Goal: Task Accomplishment & Management: Manage account settings

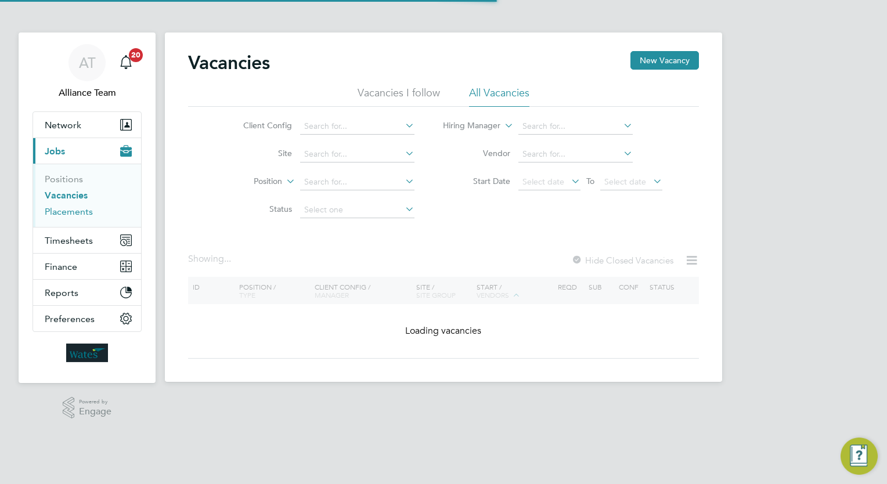
drag, startPoint x: 0, startPoint y: 0, endPoint x: 72, endPoint y: 212, distance: 224.2
click at [72, 212] on link "Placements" at bounding box center [69, 211] width 48 height 11
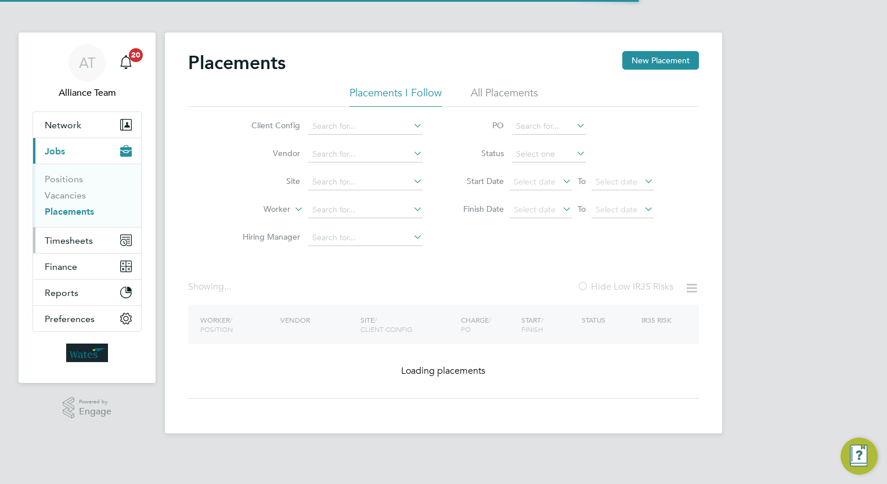
click at [83, 233] on button "Timesheets" at bounding box center [87, 240] width 108 height 26
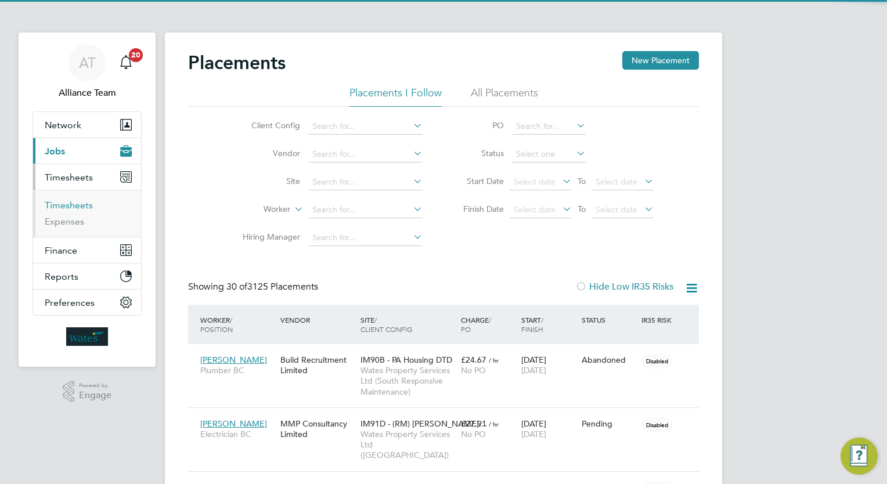
click at [77, 203] on link "Timesheets" at bounding box center [69, 205] width 48 height 11
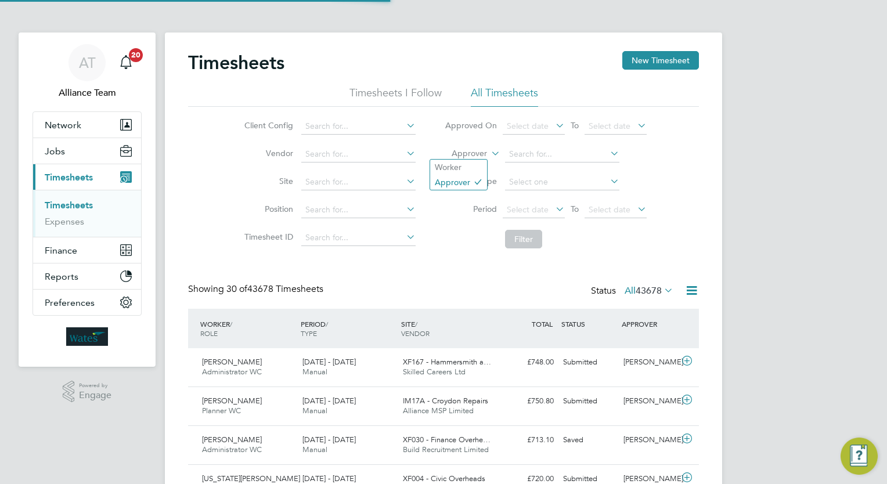
click at [476, 151] on label "Approver" at bounding box center [461, 154] width 52 height 12
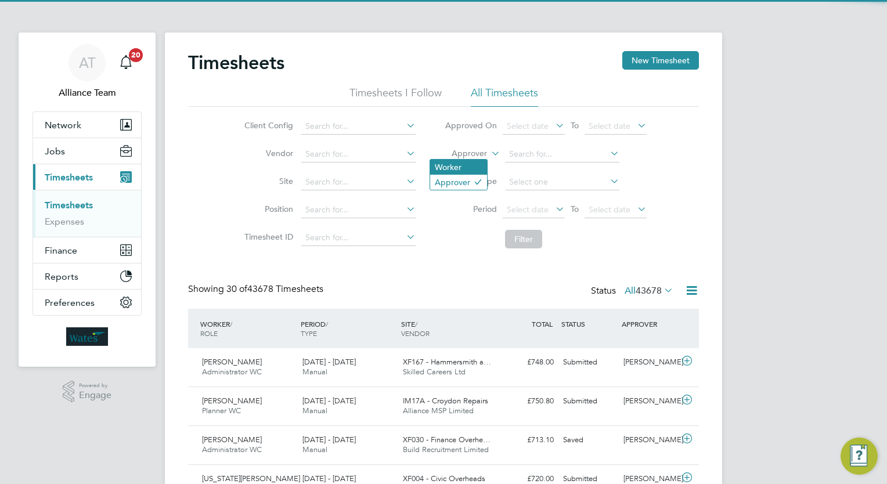
click at [471, 163] on li "Worker" at bounding box center [458, 167] width 57 height 15
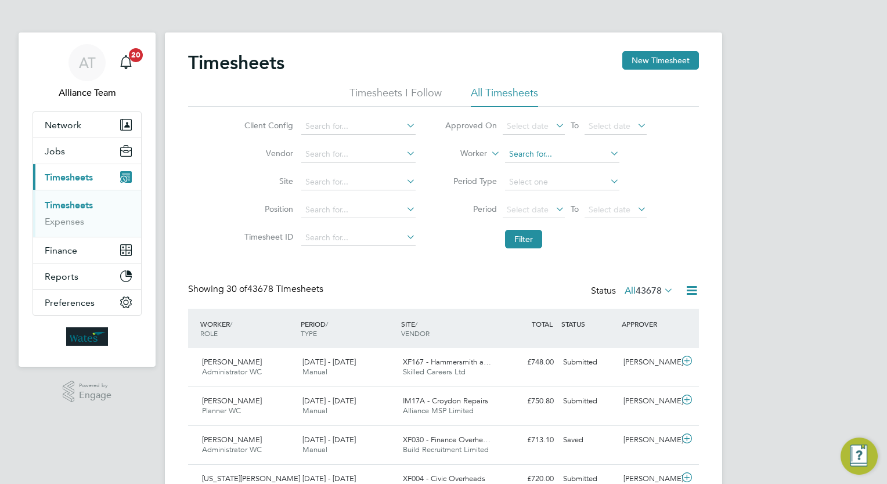
click at [538, 153] on input at bounding box center [562, 154] width 114 height 16
click at [558, 168] on li "Nathan Coo k" at bounding box center [561, 170] width 115 height 16
type input "Nathan Cook"
click at [527, 237] on button "Filter" at bounding box center [523, 239] width 37 height 19
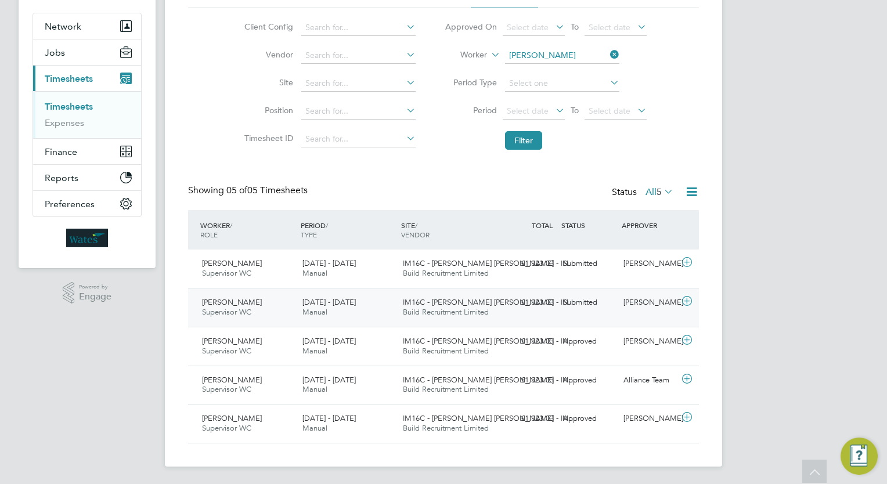
click at [629, 305] on div "Lauren O'Mara" at bounding box center [649, 302] width 60 height 19
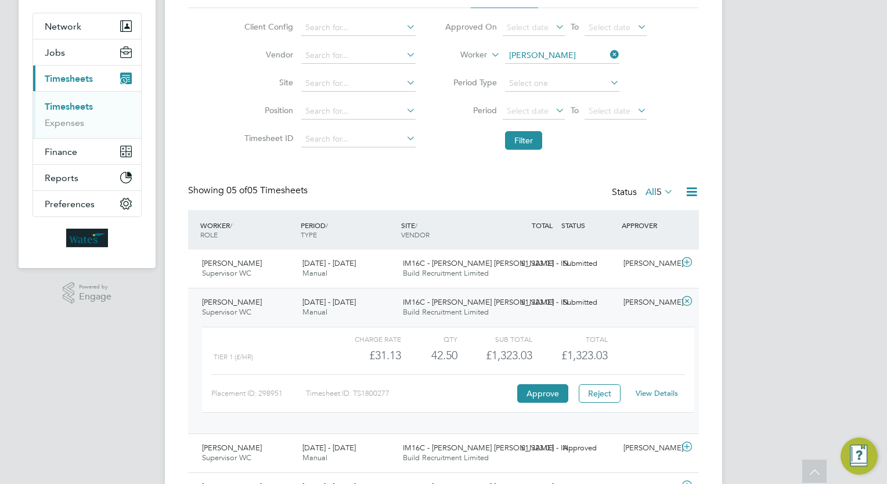
click at [629, 305] on div "Lauren O'Mara" at bounding box center [649, 302] width 60 height 19
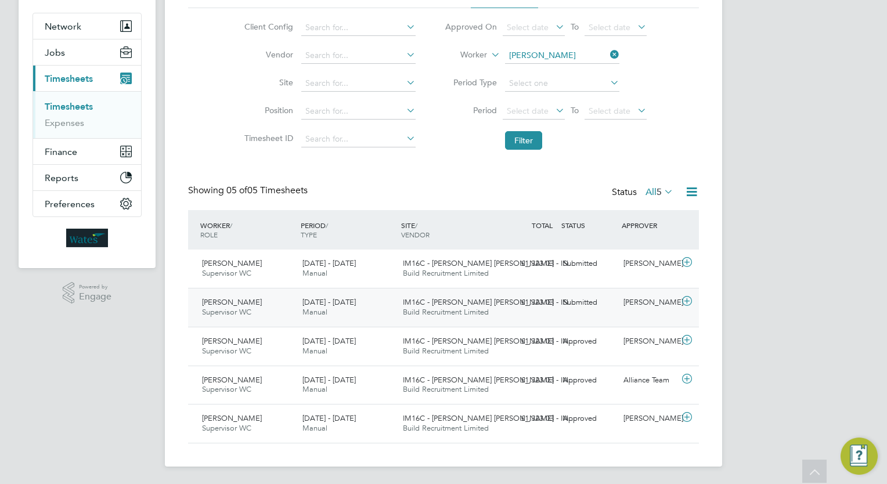
click at [620, 303] on div "Lauren O'Mara" at bounding box center [649, 302] width 60 height 19
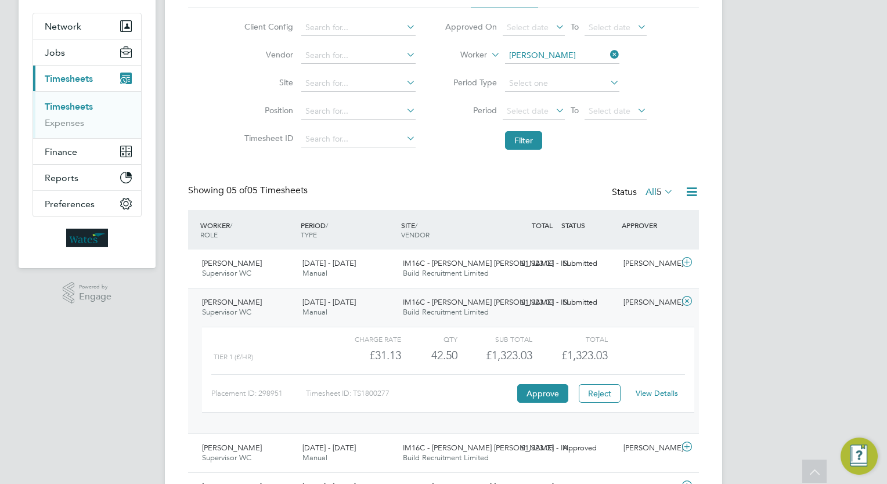
click at [660, 394] on link "View Details" at bounding box center [656, 393] width 42 height 10
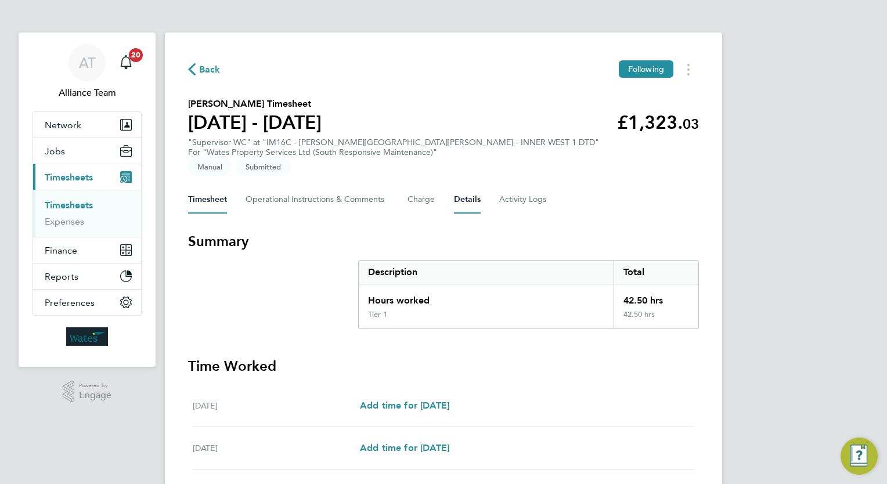
click at [462, 189] on button "Details" at bounding box center [467, 200] width 27 height 28
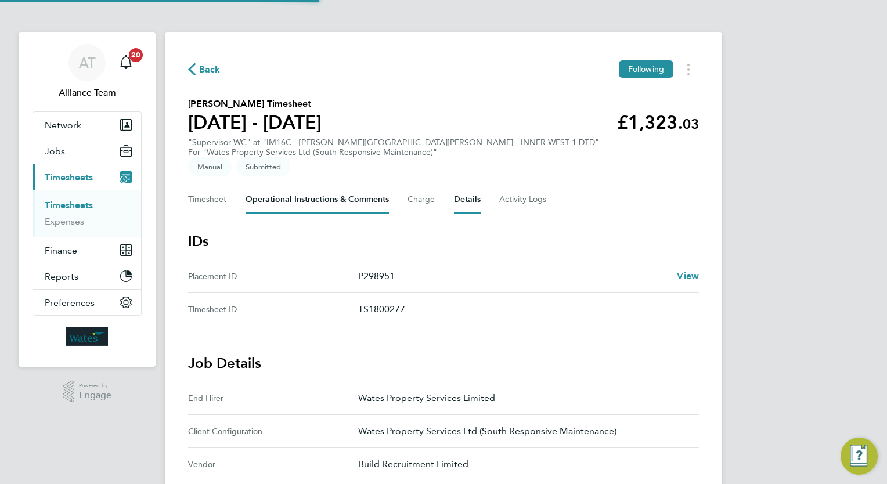
click at [288, 186] on Comments-tab "Operational Instructions & Comments" at bounding box center [316, 200] width 143 height 28
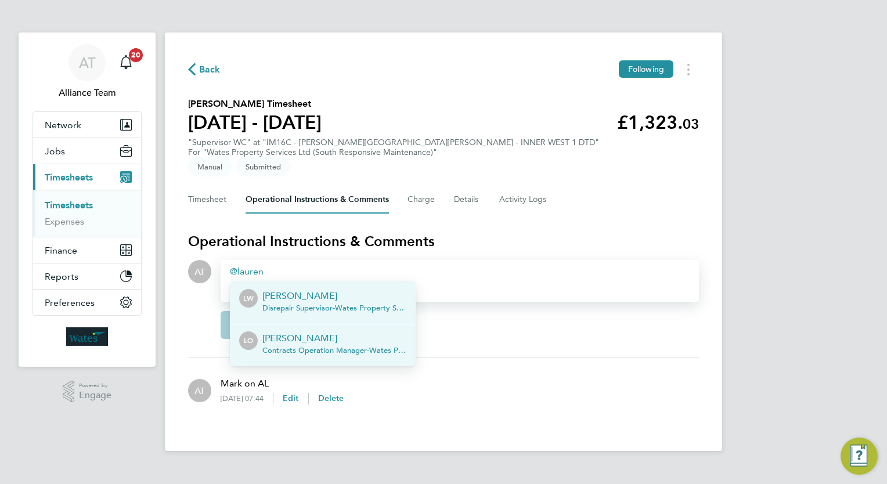
click at [305, 331] on p "[PERSON_NAME]" at bounding box center [334, 338] width 144 height 14
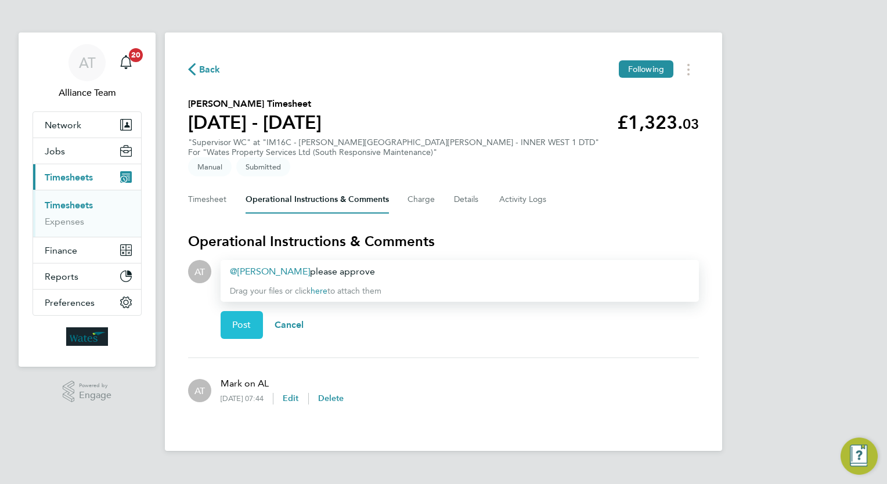
click at [232, 319] on span "Post" at bounding box center [241, 325] width 19 height 12
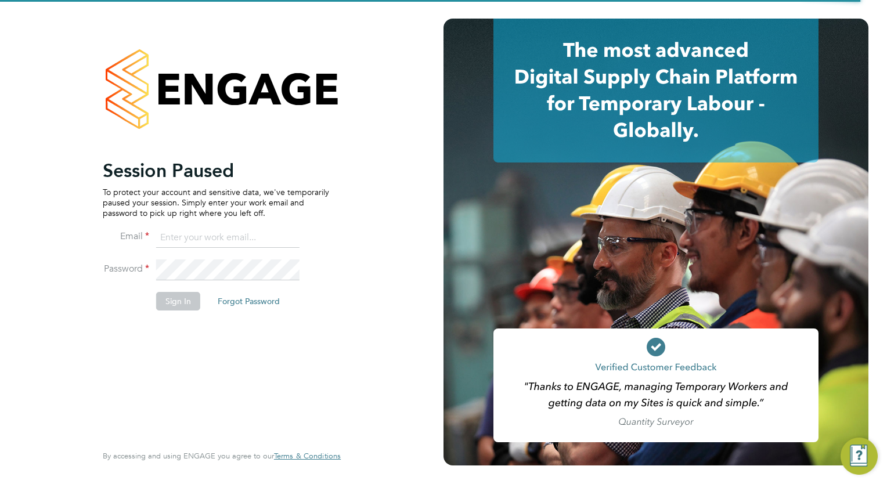
type input "wates@alliance-msp.co.uk"
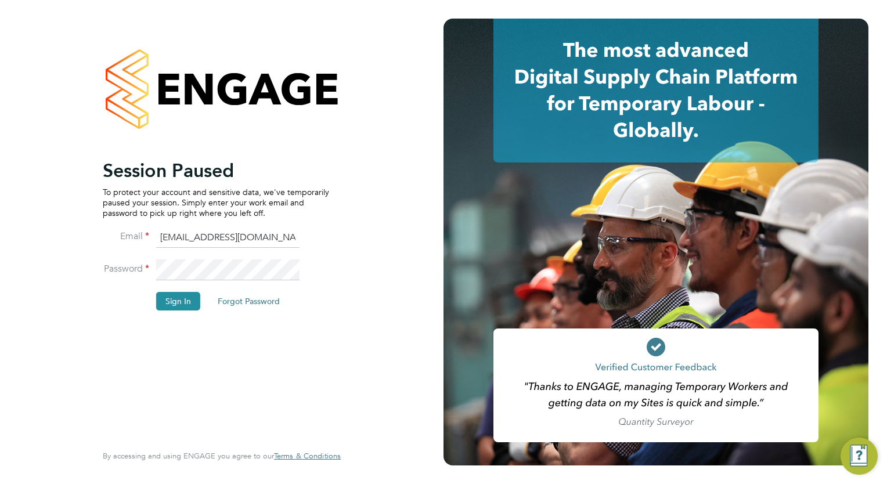
click at [371, 317] on div "Session Paused To protect your account and sensitive data, we've temporarily pa…" at bounding box center [221, 242] width 443 height 484
click at [190, 303] on button "Sign In" at bounding box center [178, 301] width 44 height 19
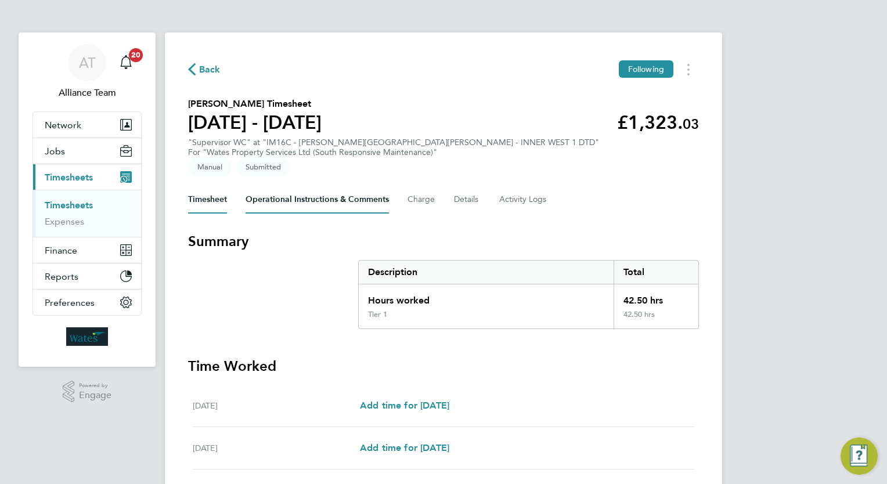
click at [324, 187] on Comments-tab "Operational Instructions & Comments" at bounding box center [316, 200] width 143 height 28
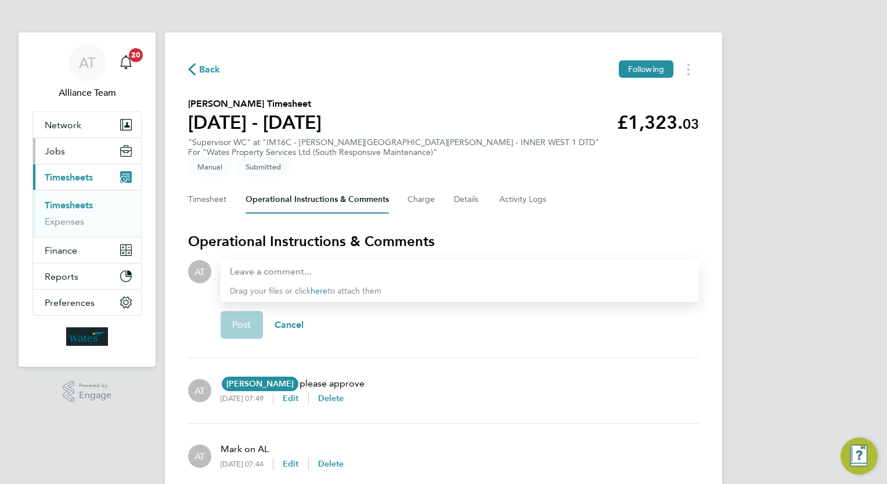
click at [71, 149] on button "Jobs" at bounding box center [87, 151] width 108 height 26
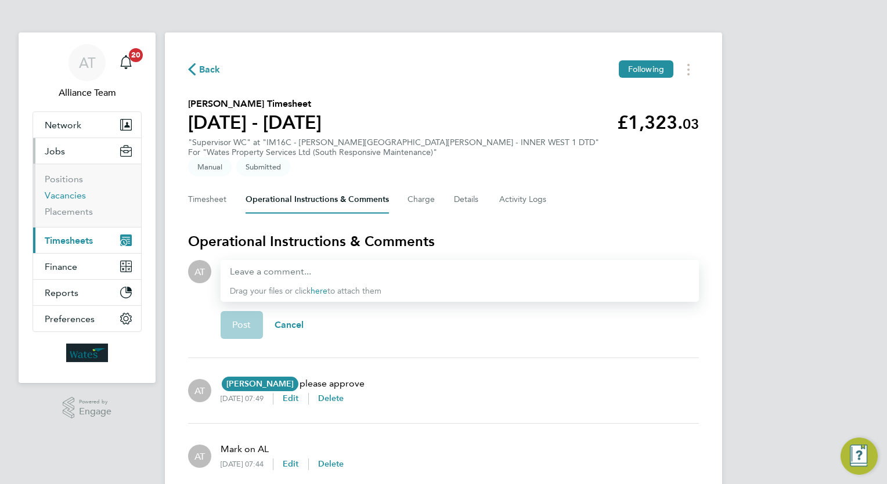
click at [66, 199] on link "Vacancies" at bounding box center [65, 195] width 41 height 11
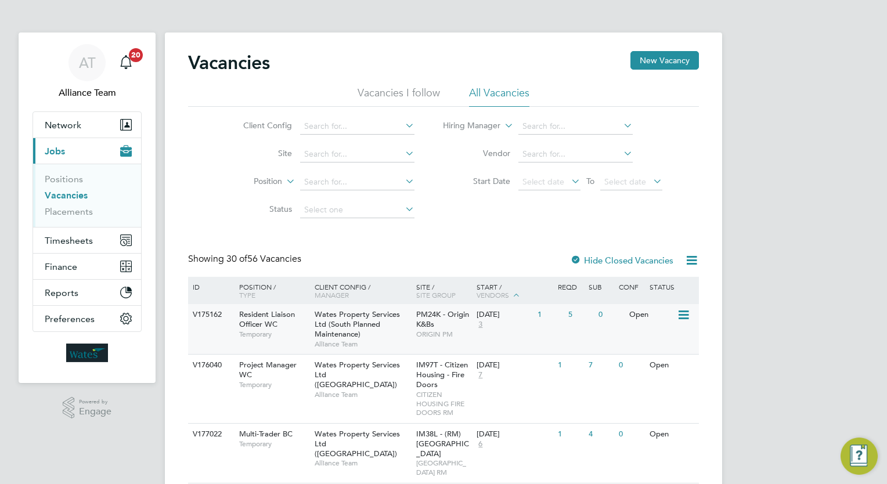
click at [439, 338] on span "ORIGIN PM" at bounding box center [443, 334] width 55 height 9
click at [68, 243] on span "Timesheets" at bounding box center [69, 240] width 48 height 11
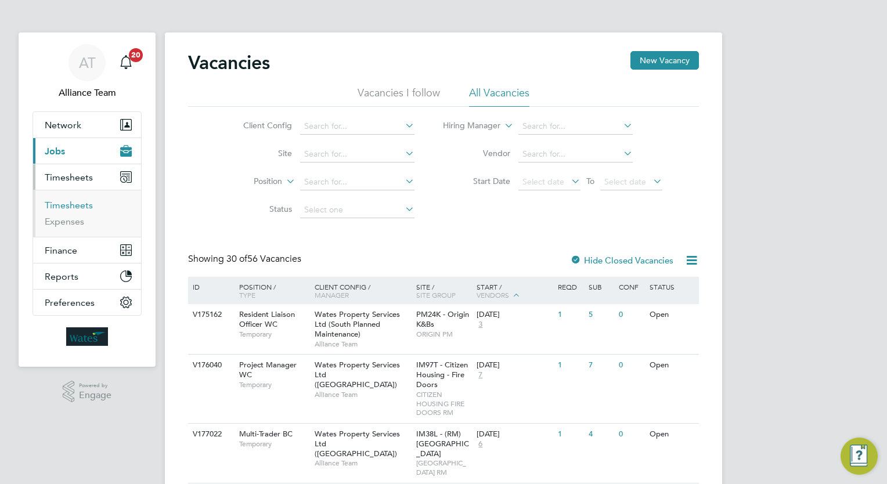
click at [75, 206] on link "Timesheets" at bounding box center [69, 205] width 48 height 11
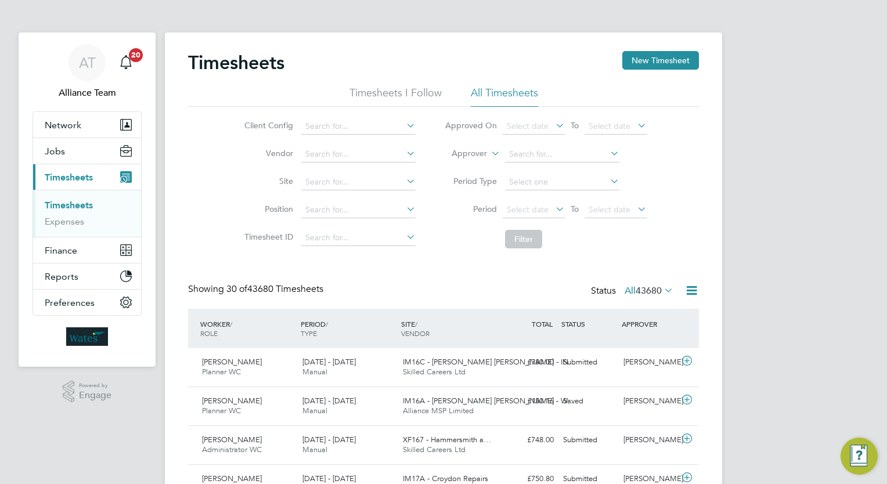
click at [480, 150] on label "Approver" at bounding box center [461, 154] width 52 height 12
click at [480, 162] on li "Worker" at bounding box center [458, 167] width 57 height 15
click at [523, 146] on li "Worker" at bounding box center [545, 154] width 231 height 28
click at [522, 157] on input at bounding box center [562, 154] width 114 height 16
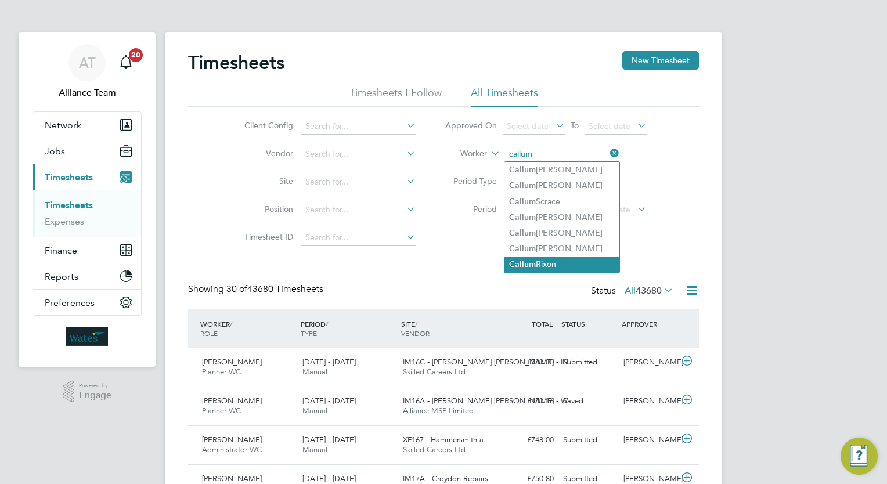
click at [552, 256] on li "Callum Rixon" at bounding box center [561, 264] width 115 height 16
type input "Callum Rixon"
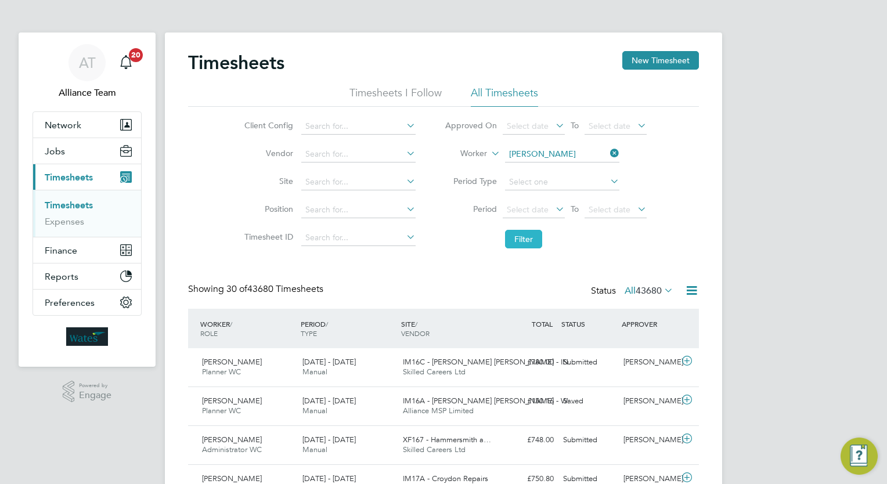
click at [516, 234] on button "Filter" at bounding box center [523, 239] width 37 height 19
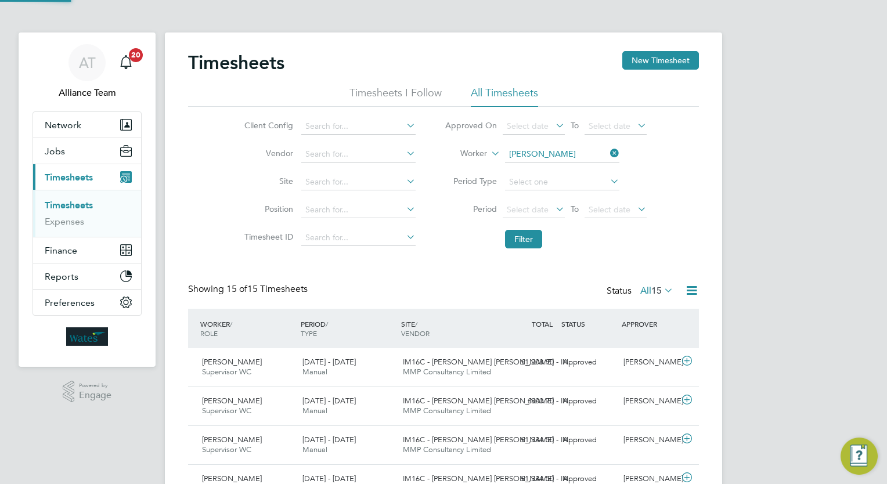
click at [836, 236] on div "AT Alliance Team Notifications 20 Applications: Network Team Members Businesses…" at bounding box center [443, 485] width 887 height 971
click at [604, 375] on div "Callum Rixon Supervisor WC 16 - 22 Aug 2025 16 - 22 Aug 2025 Manual IM16C - NOT…" at bounding box center [443, 367] width 511 height 38
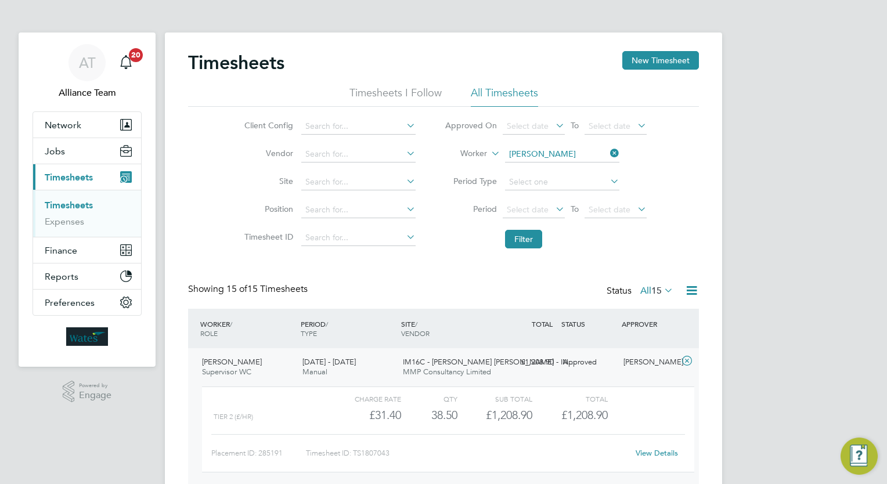
click at [604, 375] on div "Callum Rixon Supervisor WC 16 - 22 Aug 2025 16 - 22 Aug 2025 Manual IM16C - NOT…" at bounding box center [443, 420] width 511 height 145
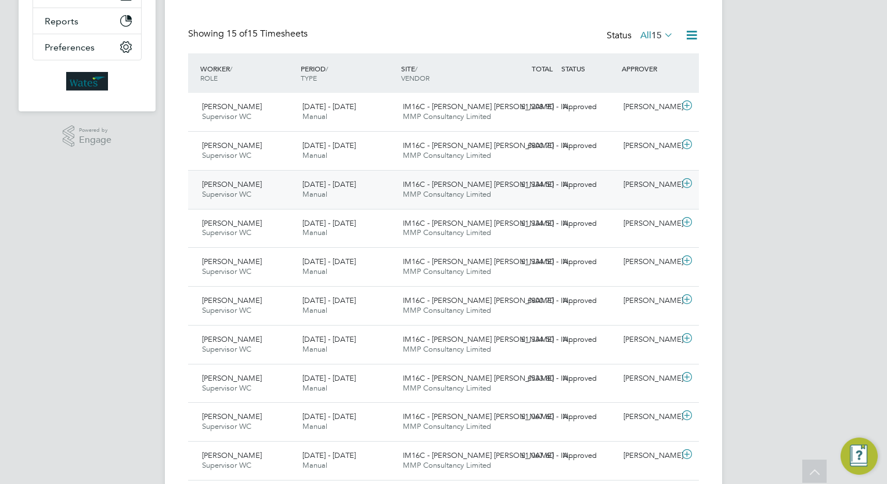
click at [592, 191] on div "Approved" at bounding box center [588, 184] width 60 height 19
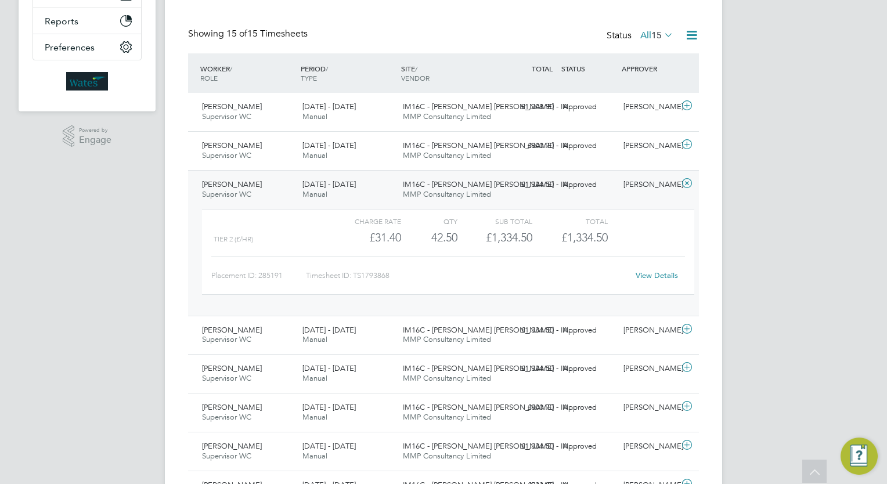
click at [592, 191] on div "Approved" at bounding box center [588, 184] width 60 height 19
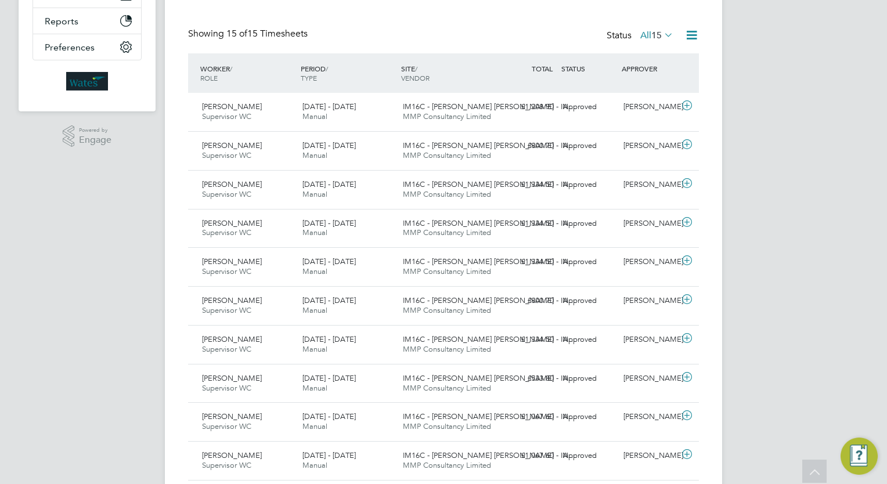
click at [787, 182] on div "AT Alliance Team Notifications 20 Applications: Network Team Members Businesses…" at bounding box center [443, 230] width 887 height 971
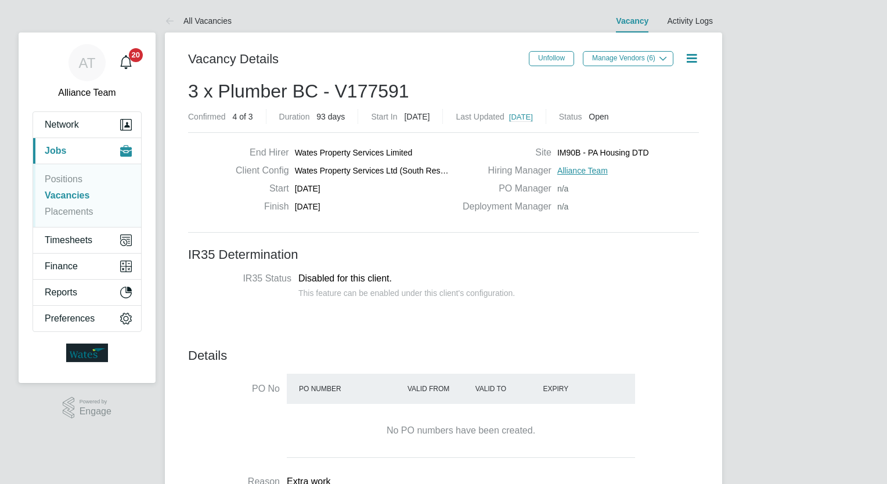
click at [277, 89] on span "3 x Plumber BC - V177591" at bounding box center [298, 91] width 221 height 21
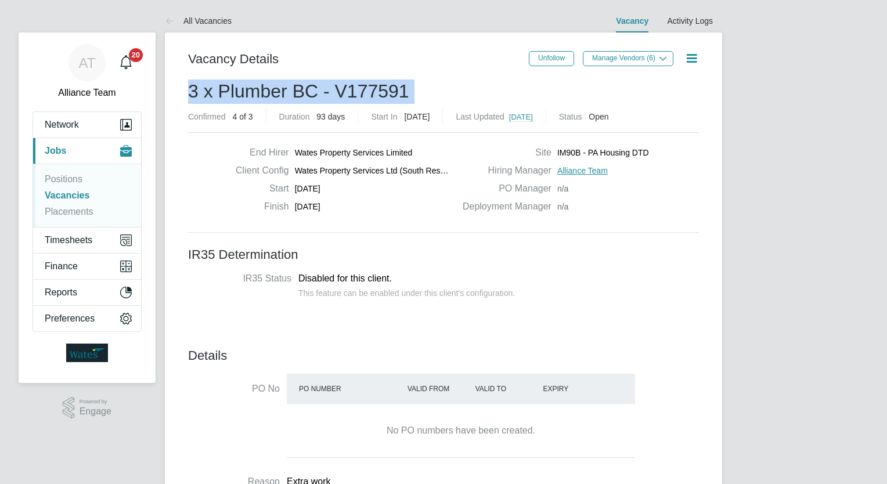
click at [277, 89] on span "3 x Plumber BC - V177591" at bounding box center [298, 91] width 221 height 21
drag, startPoint x: 277, startPoint y: 89, endPoint x: 302, endPoint y: 95, distance: 24.9
copy h2 "3 x Plumber BC - V177591 Confirmed"
click at [684, 60] on icon at bounding box center [691, 58] width 15 height 15
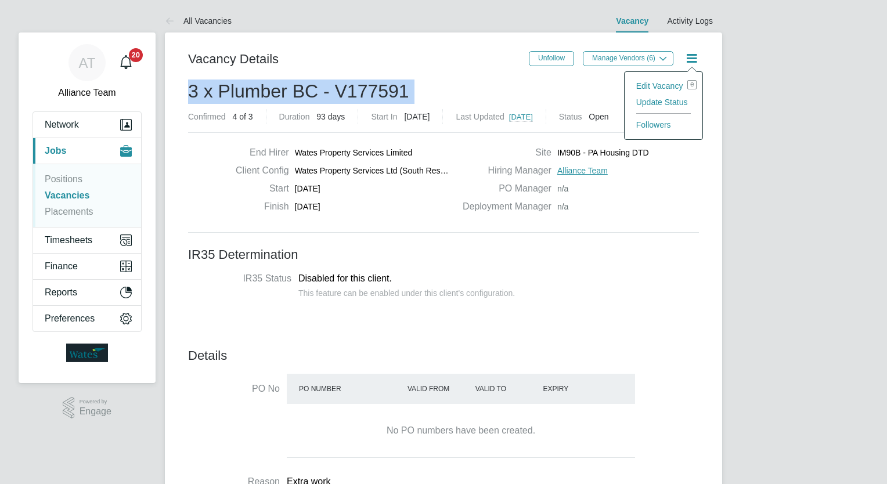
click at [657, 94] on li "Update Status" at bounding box center [663, 102] width 67 height 16
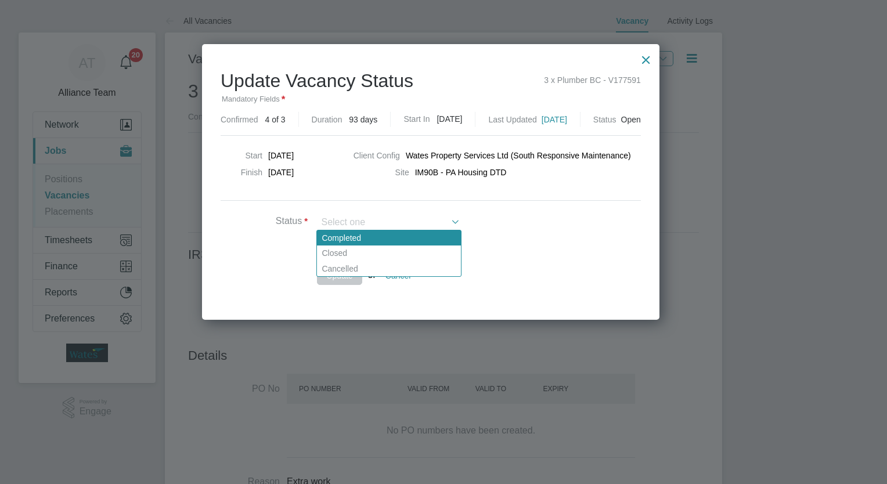
click at [373, 238] on li "Completed" at bounding box center [389, 237] width 144 height 15
type input "Completed"
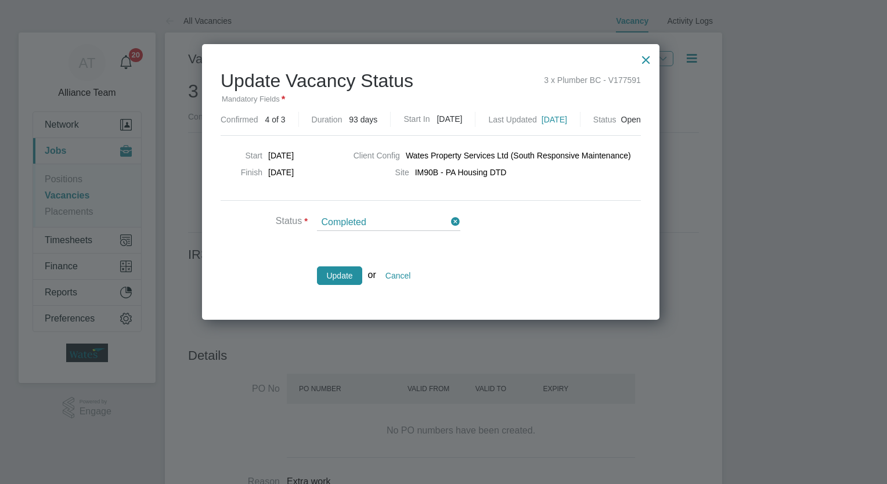
click at [344, 295] on li "Update or Cancel" at bounding box center [394, 281] width 348 height 30
click at [344, 271] on button "Update" at bounding box center [339, 275] width 45 height 19
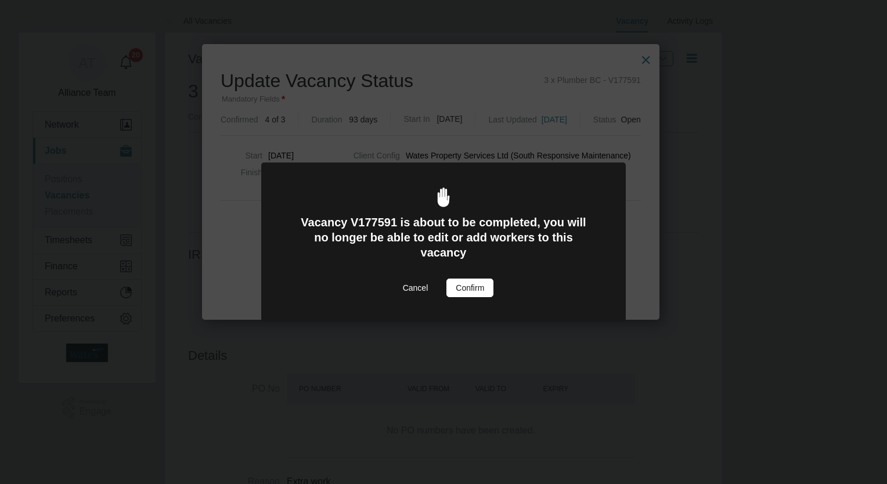
click at [465, 283] on button "Confirm" at bounding box center [469, 288] width 47 height 19
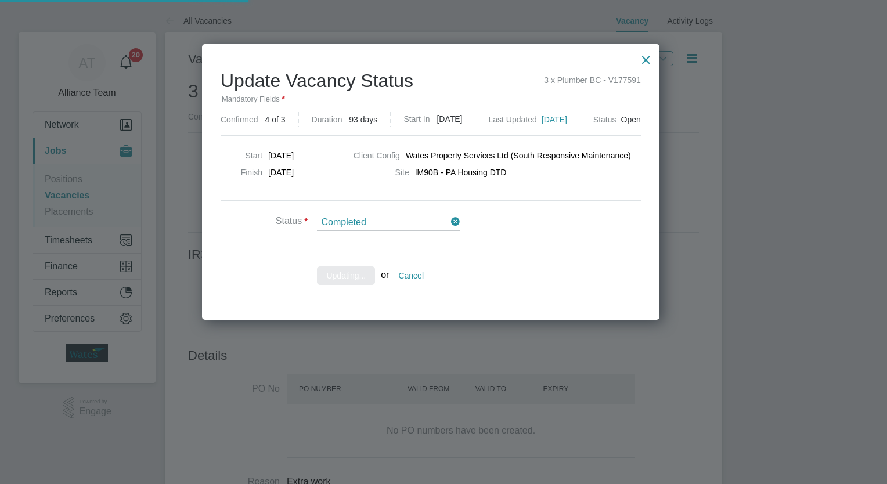
click at [725, 393] on div "Vacancy Status Updated Your vacancy status has been updated. Cancel Okay" at bounding box center [443, 242] width 887 height 484
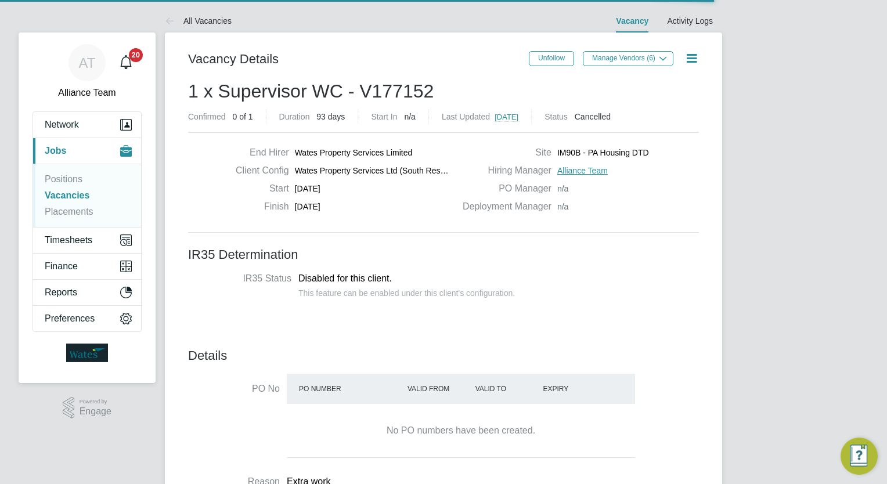
scroll to position [20, 181]
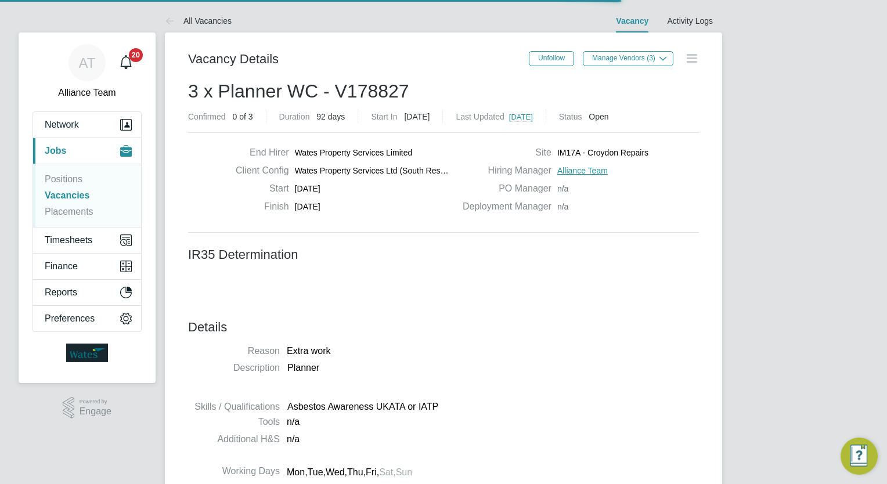
scroll to position [19, 229]
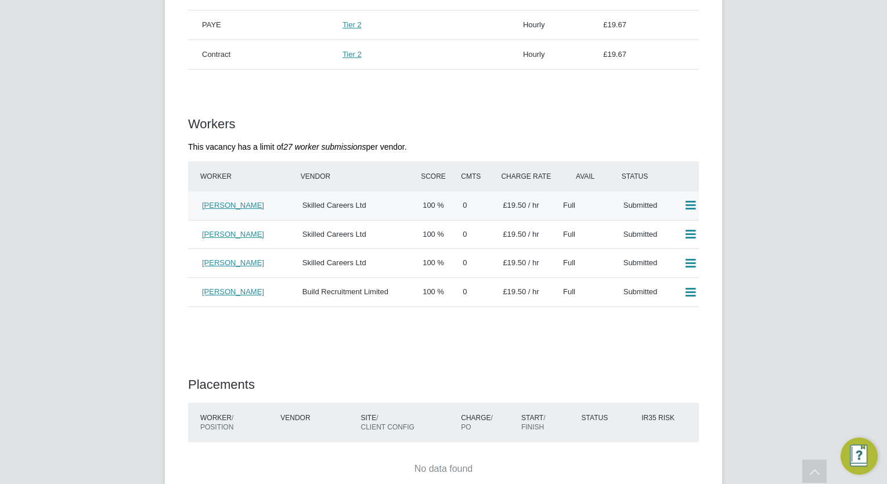
click at [691, 203] on icon at bounding box center [690, 205] width 15 height 9
click at [672, 226] on li "Offer" at bounding box center [675, 230] width 41 height 16
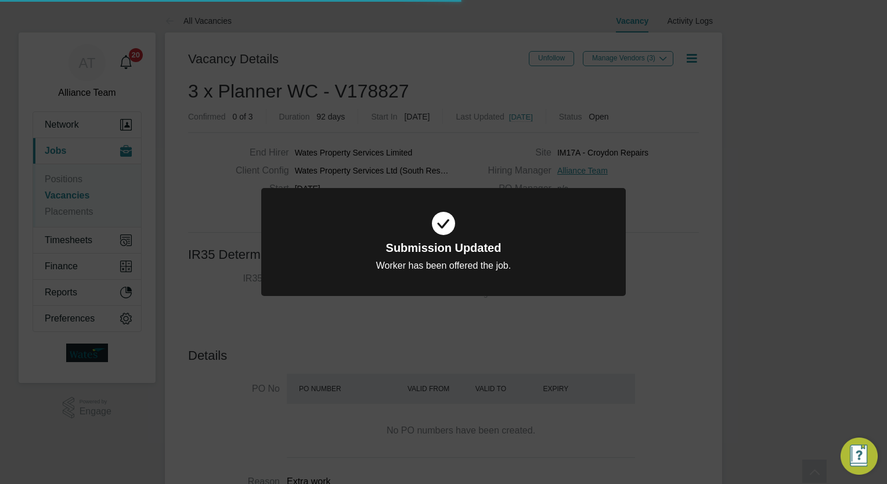
click at [772, 216] on div "Submission Updated Worker has been offered the job. Cancel Okay" at bounding box center [443, 242] width 887 height 484
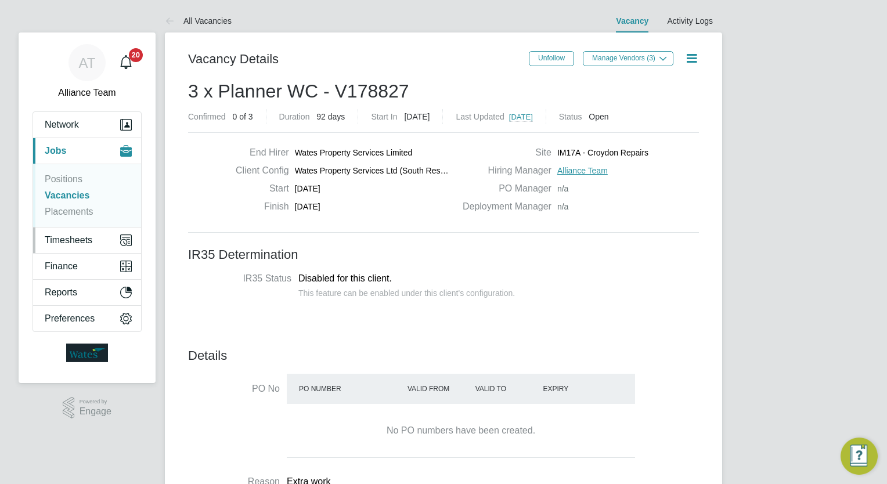
click at [70, 232] on button "Timesheets" at bounding box center [87, 240] width 108 height 26
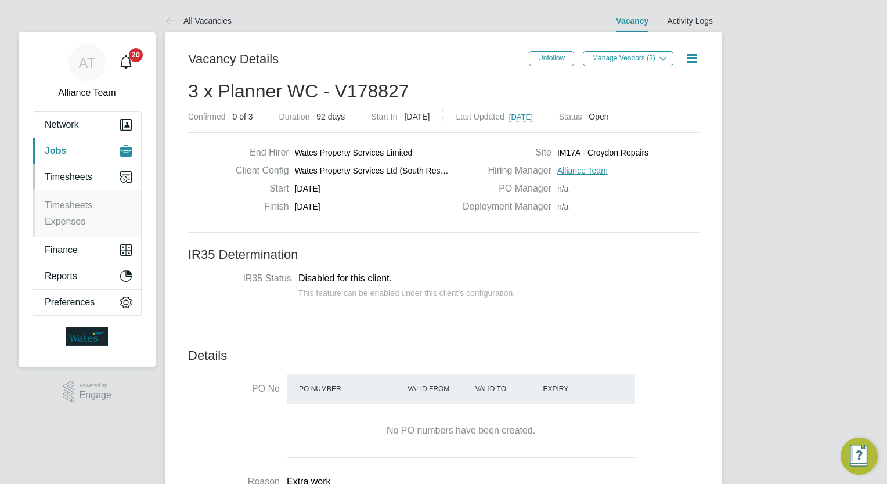
click at [79, 191] on ul "Timesheets Expenses" at bounding box center [87, 213] width 108 height 47
click at [79, 208] on link "Timesheets" at bounding box center [69, 205] width 48 height 10
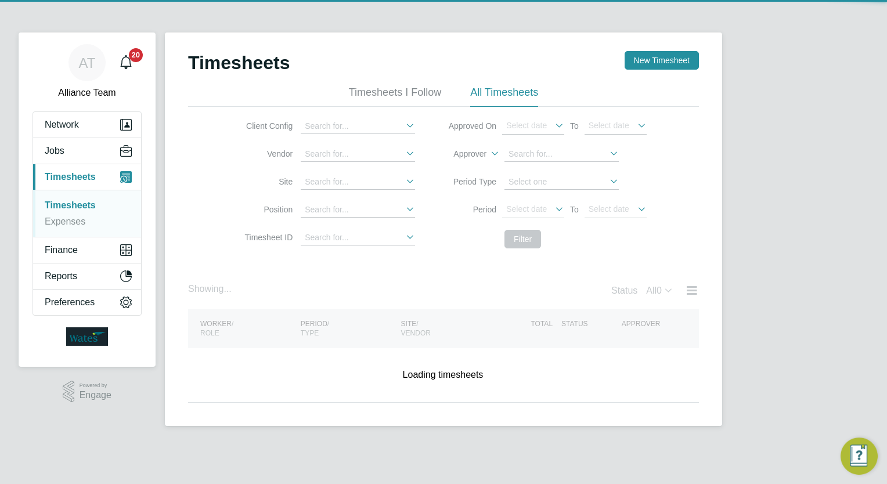
click at [473, 151] on label "Approver" at bounding box center [460, 154] width 52 height 11
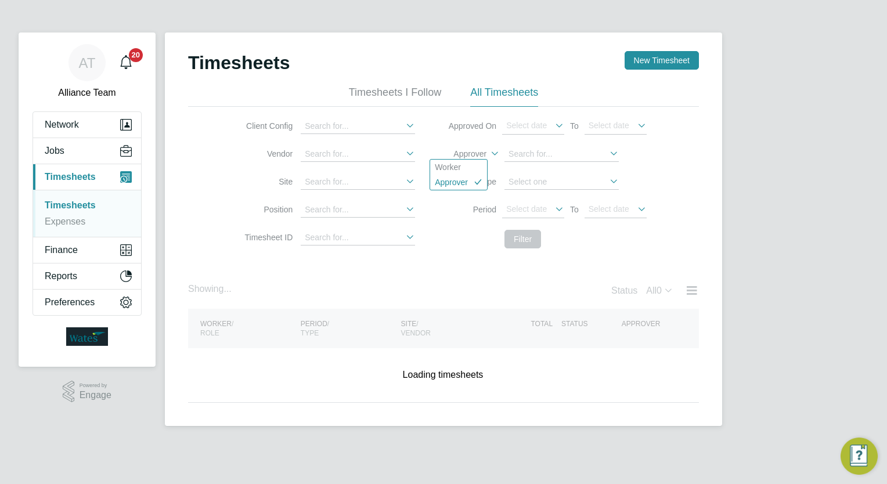
click at [471, 157] on label "Approver" at bounding box center [460, 154] width 52 height 11
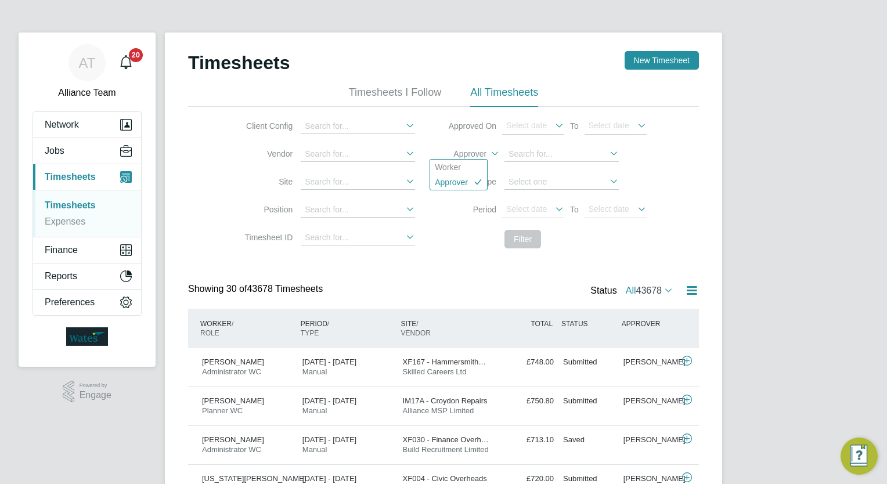
scroll to position [29, 101]
click at [467, 168] on li "Worker" at bounding box center [458, 167] width 57 height 15
click at [543, 159] on input at bounding box center [561, 154] width 114 height 15
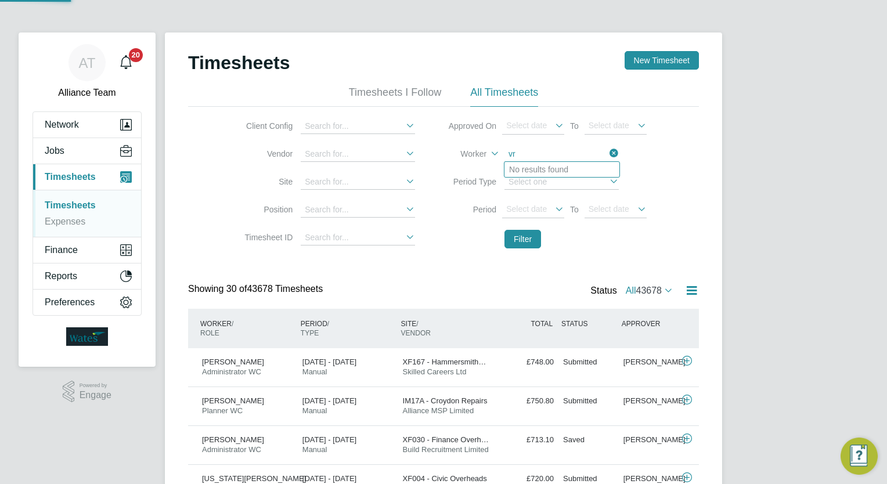
type input "v"
click at [554, 169] on li "Brian Don ellan" at bounding box center [585, 169] width 162 height 15
type input "Brian Donellan"
click at [526, 233] on button "Filter" at bounding box center [522, 239] width 37 height 19
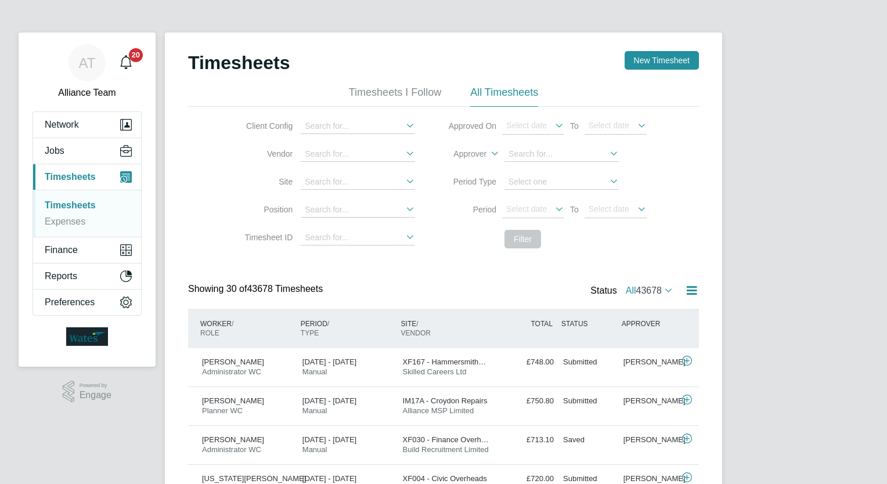
click at [480, 153] on label "Approver" at bounding box center [460, 154] width 52 height 11
click at [472, 165] on li "Worker" at bounding box center [458, 167] width 57 height 15
click at [563, 157] on input at bounding box center [561, 154] width 114 height 15
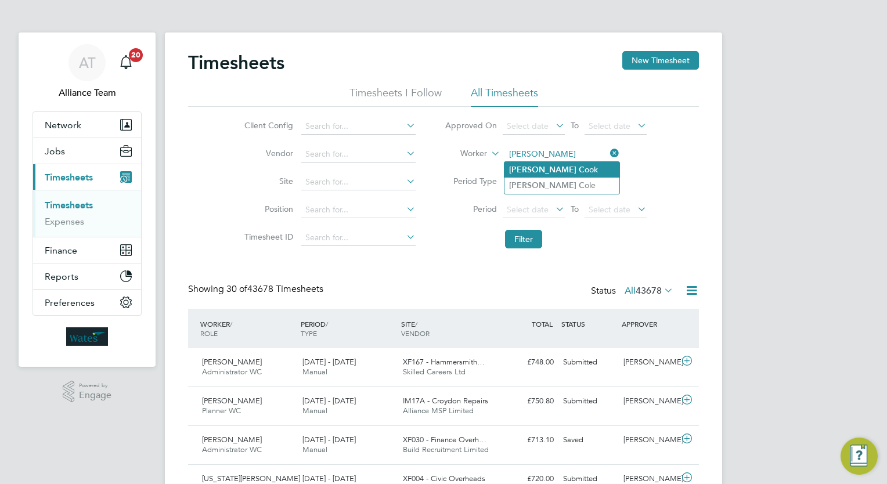
click at [563, 169] on li "Nathan C ook" at bounding box center [561, 170] width 115 height 16
type input "[PERSON_NAME]"
click at [536, 233] on button "Filter" at bounding box center [523, 239] width 37 height 19
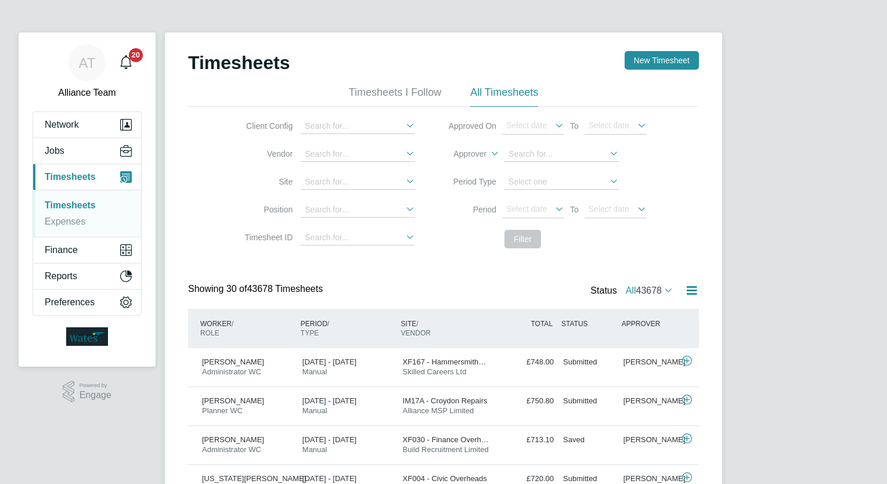
click at [484, 149] on label "Approver" at bounding box center [460, 154] width 52 height 11
click at [475, 164] on li "Worker" at bounding box center [458, 167] width 57 height 15
click at [542, 157] on input at bounding box center [561, 154] width 114 height 15
click at [579, 168] on b "Coo" at bounding box center [587, 169] width 16 height 9
type input "[PERSON_NAME]"
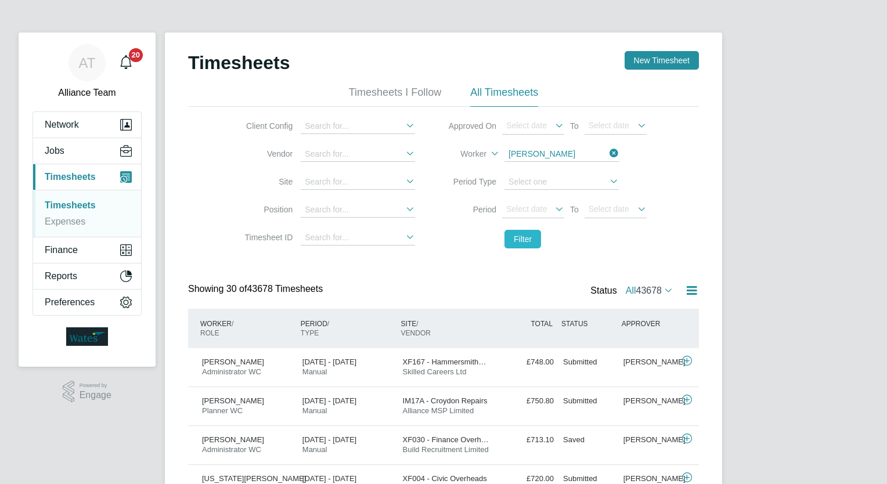
click at [522, 234] on button "Filter" at bounding box center [522, 239] width 37 height 19
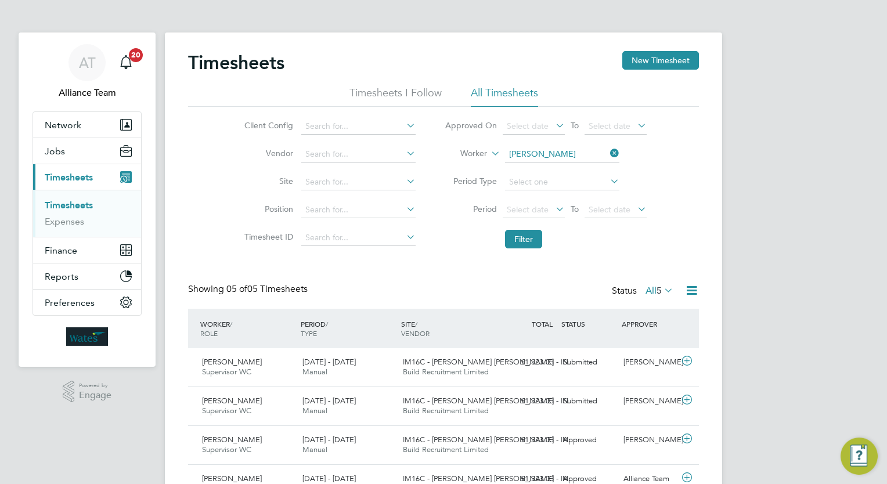
click at [855, 356] on div "AT Alliance Team Notifications 20 Applications: Network Team Members Businesses…" at bounding box center [443, 292] width 887 height 584
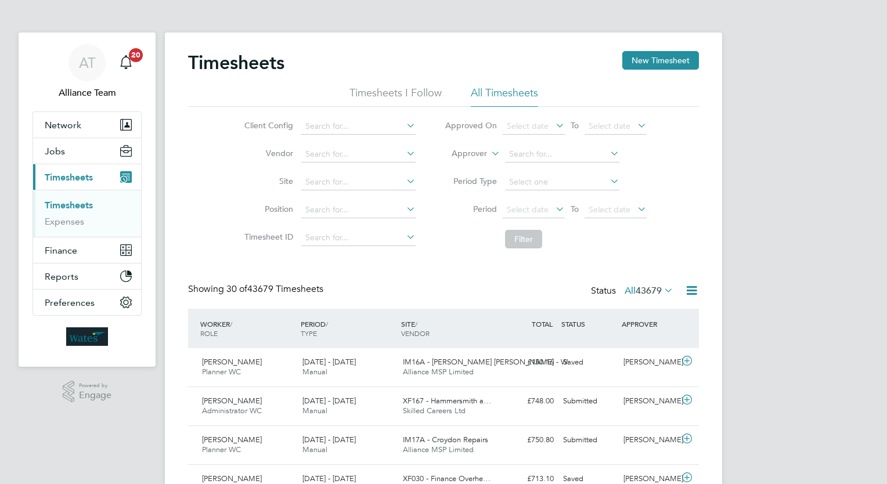
click at [465, 151] on label "Approver" at bounding box center [461, 154] width 52 height 12
click at [471, 169] on li "Worker" at bounding box center [458, 167] width 57 height 15
click at [527, 163] on li "Worker" at bounding box center [545, 154] width 231 height 28
click at [529, 157] on input at bounding box center [562, 154] width 114 height 16
click at [532, 165] on li "Nath an C ook" at bounding box center [561, 170] width 115 height 16
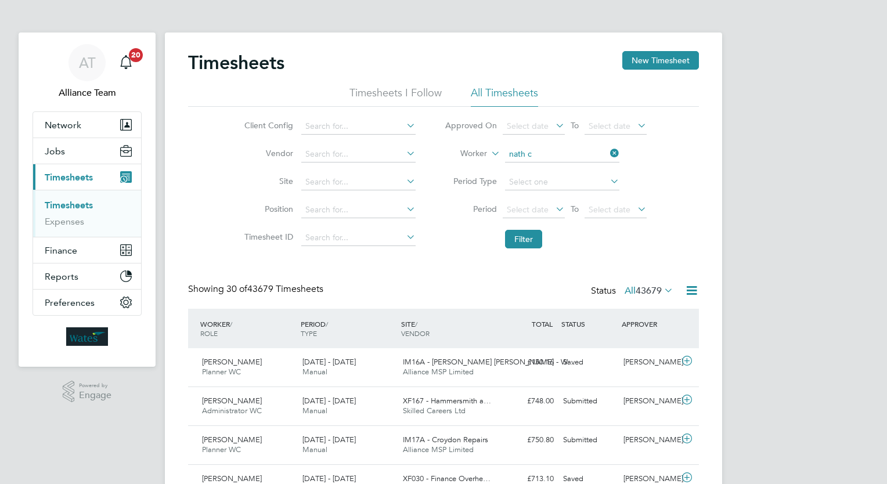
type input "Nathan Cook"
click at [532, 165] on li "Nath an C ook" at bounding box center [561, 170] width 115 height 16
click at [527, 245] on button "Filter" at bounding box center [523, 239] width 37 height 19
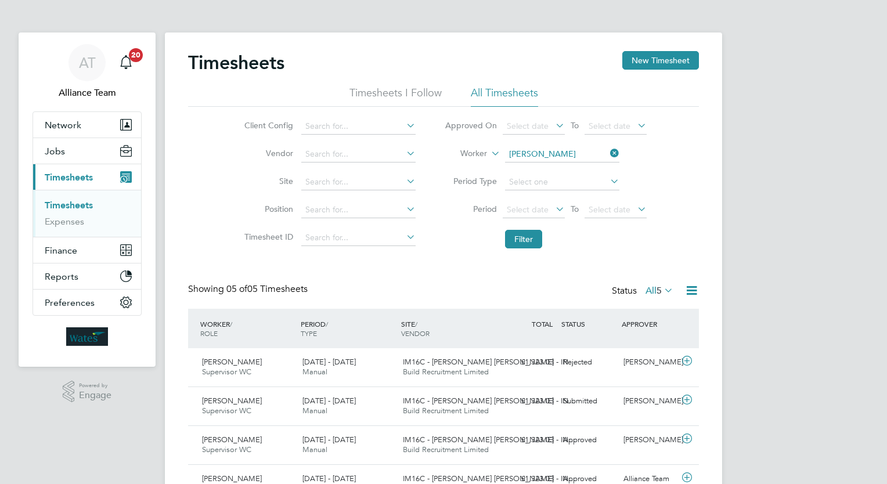
click at [816, 249] on div "AT Alliance Team Notifications 20 Applications: Network Team Members Businesses…" at bounding box center [443, 292] width 887 height 584
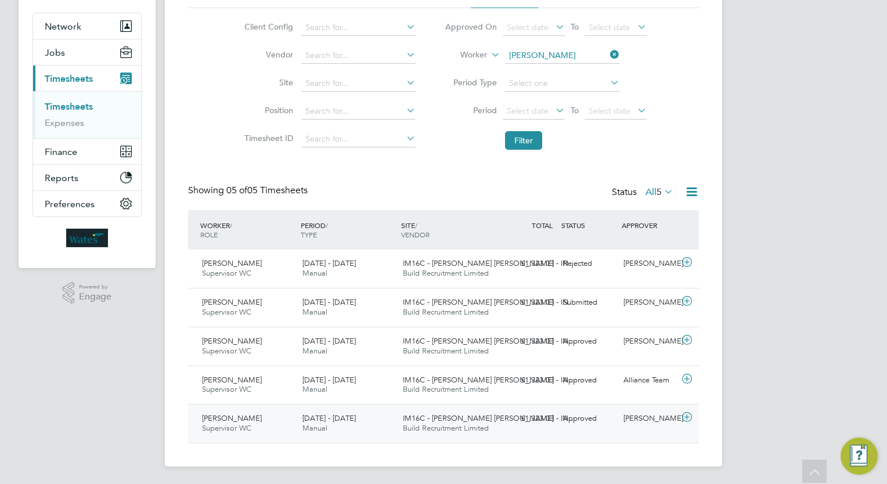
click at [505, 426] on div "£1,323.03 Approved" at bounding box center [528, 418] width 60 height 19
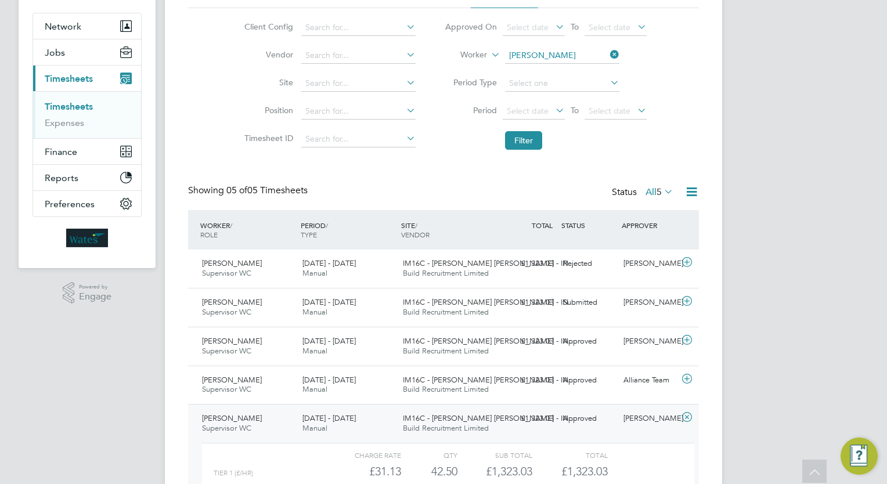
click at [505, 426] on div "£1,323.03 Approved" at bounding box center [528, 418] width 60 height 19
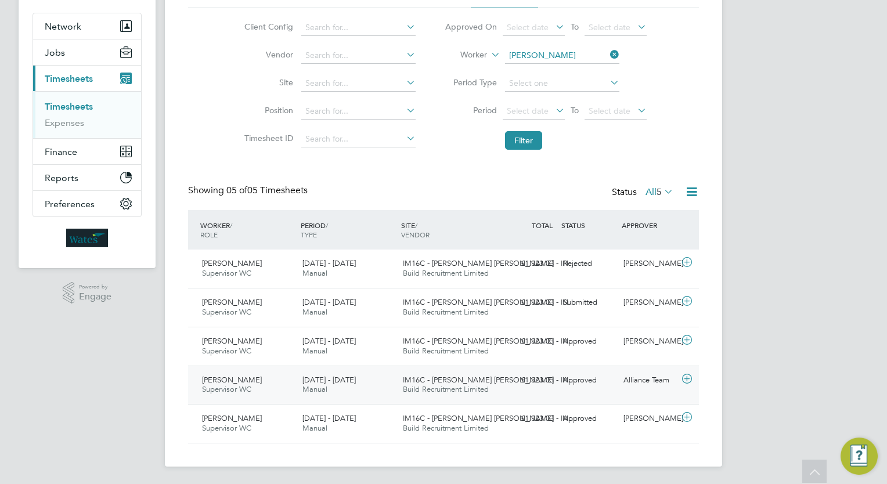
click at [511, 390] on div "Nathan Cook Supervisor WC 26 Jul - 1 Aug 2025 26 Jul - 1 Aug 2025 Manual IM16C …" at bounding box center [443, 385] width 511 height 39
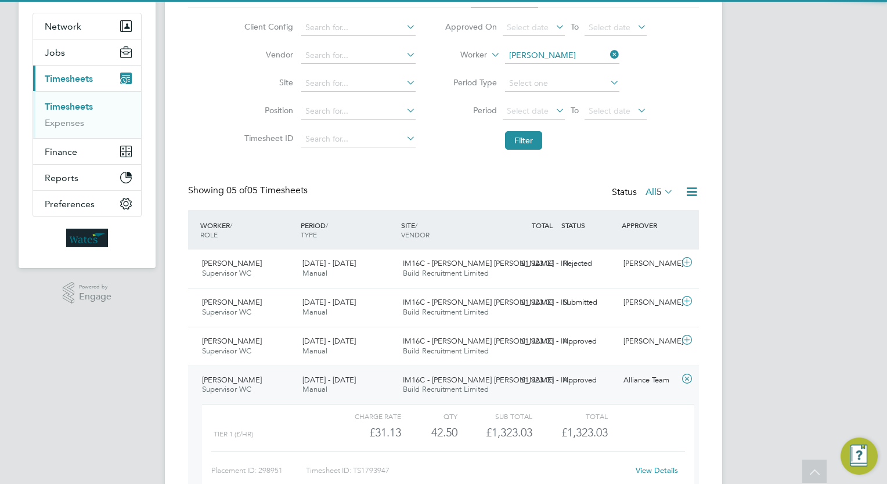
click at [511, 390] on div "Nathan Cook Supervisor WC 26 Jul - 1 Aug 2025 26 Jul - 1 Aug 2025 Manual IM16C …" at bounding box center [443, 439] width 511 height 146
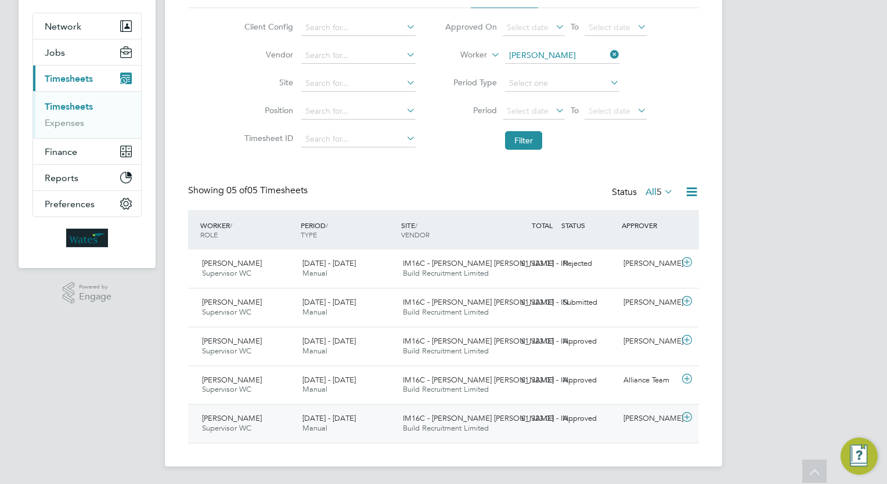
click at [600, 421] on div "Approved" at bounding box center [588, 418] width 60 height 19
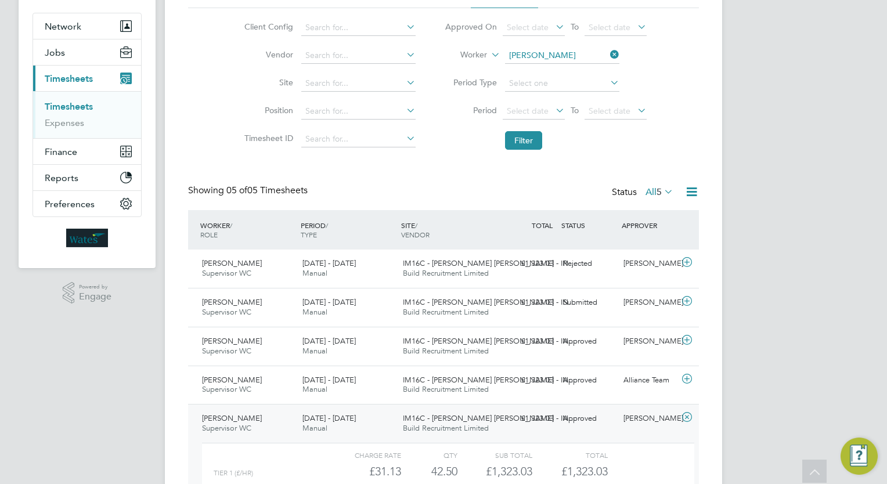
click at [600, 421] on div "Approved" at bounding box center [588, 418] width 60 height 19
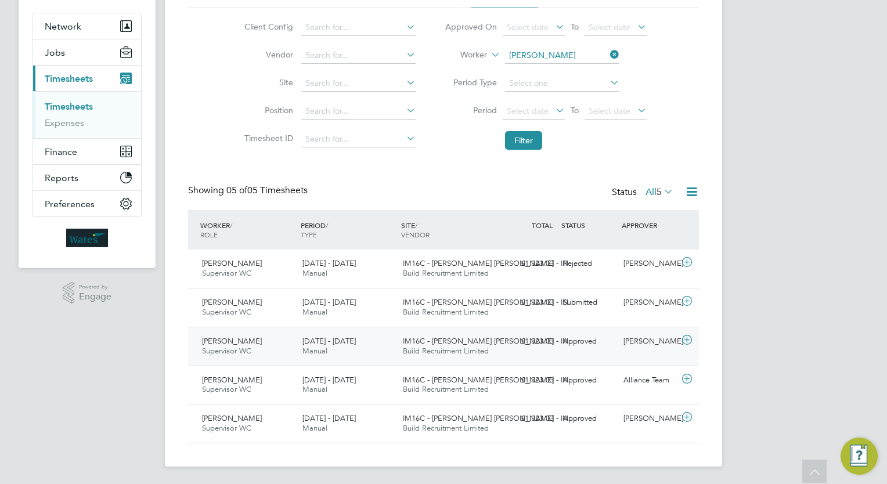
click at [582, 350] on div "Nathan Cook Supervisor WC 2 - 8 Aug 2025 2 - 8 Aug 2025 Manual IM16C - NOTT HIL…" at bounding box center [443, 346] width 511 height 39
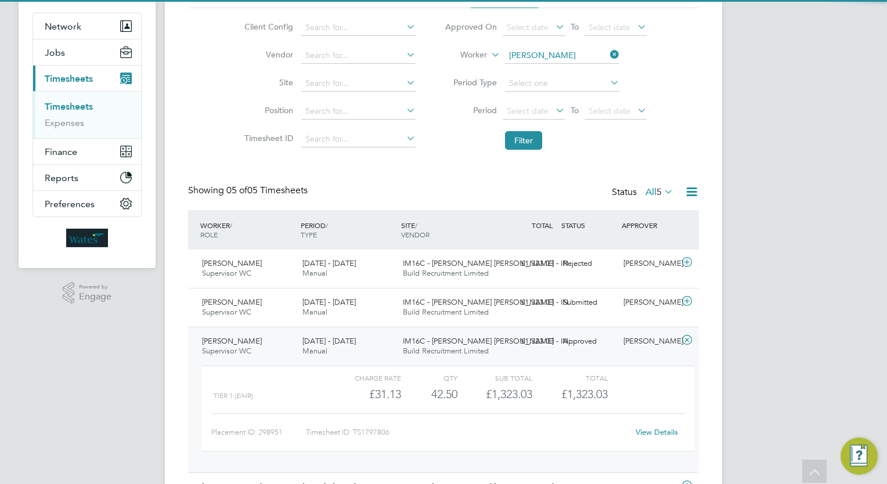
click at [583, 350] on div "Nathan Cook Supervisor WC 2 - 8 Aug 2025 2 - 8 Aug 2025 Manual IM16C - NOTT HIL…" at bounding box center [443, 400] width 511 height 146
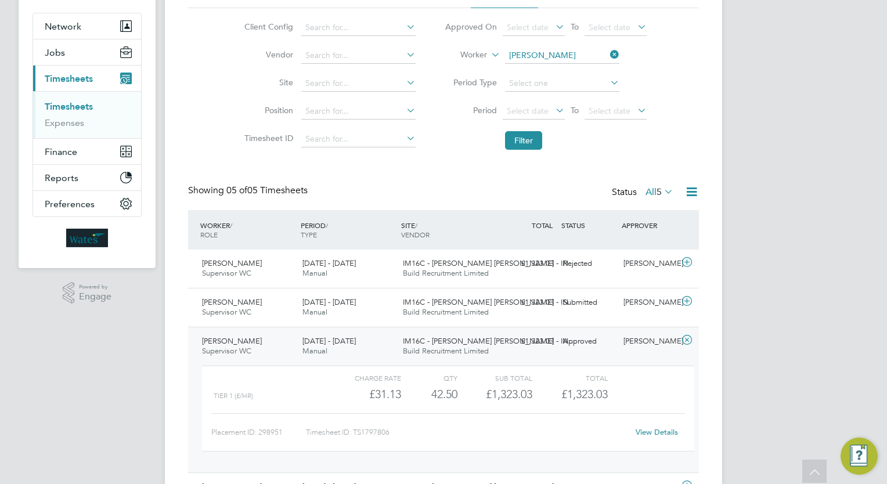
click at [569, 340] on div "Approved" at bounding box center [588, 341] width 60 height 19
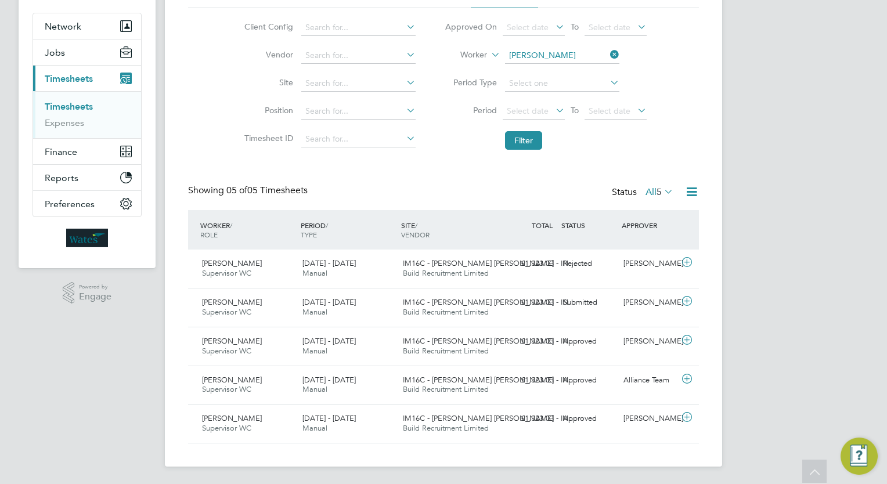
click at [797, 327] on div "AT Alliance Team Notifications 20 Applications: Network Team Members Businesses…" at bounding box center [443, 193] width 887 height 584
click at [601, 342] on div "Approved" at bounding box center [588, 341] width 60 height 19
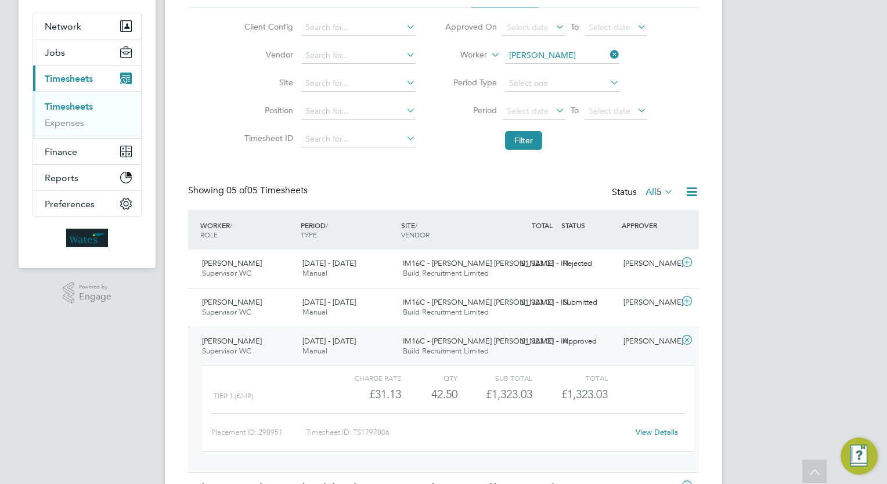
click at [602, 342] on div "Approved" at bounding box center [588, 341] width 60 height 19
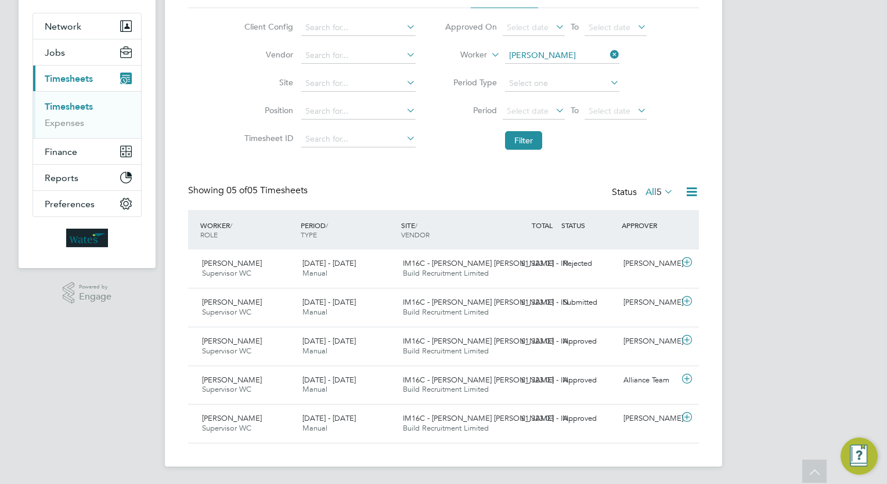
click at [847, 322] on div "AT Alliance Team Notifications 20 Applications: Network Team Members Businesses…" at bounding box center [443, 193] width 887 height 584
click at [480, 173] on div "Timesheets New Timesheet Timesheets I Follow All Timesheets Client Config Vendo…" at bounding box center [443, 197] width 511 height 491
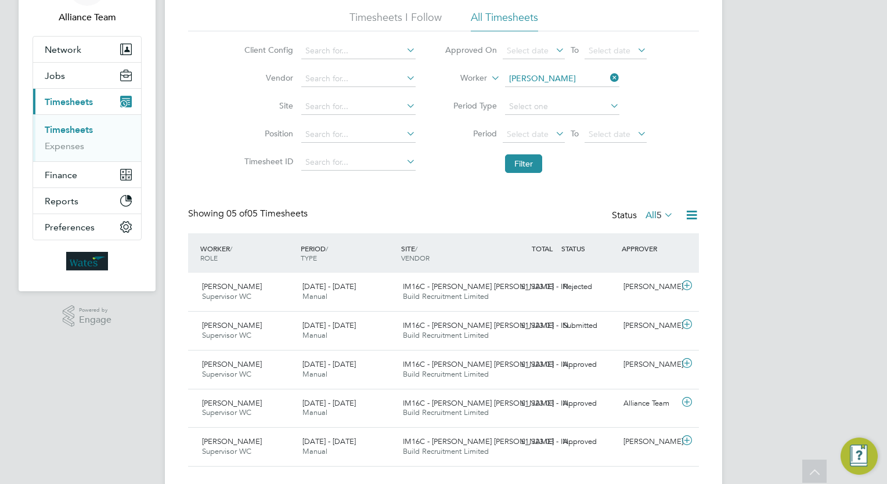
scroll to position [0, 0]
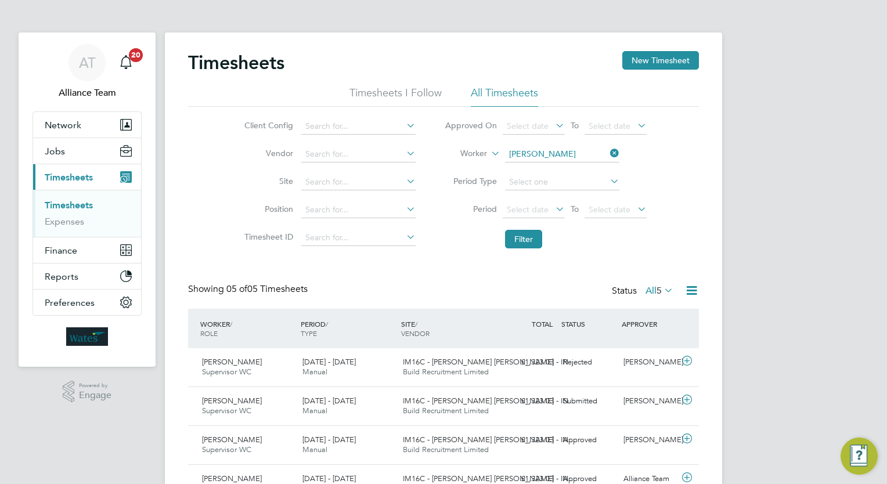
click at [819, 232] on div "AT Alliance Team Notifications 20 Applications: Network Team Members Businesses…" at bounding box center [443, 292] width 887 height 584
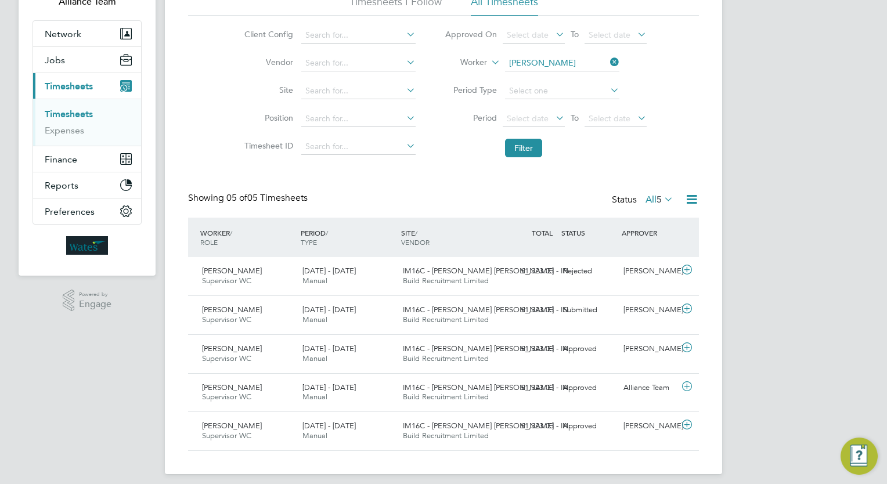
scroll to position [99, 0]
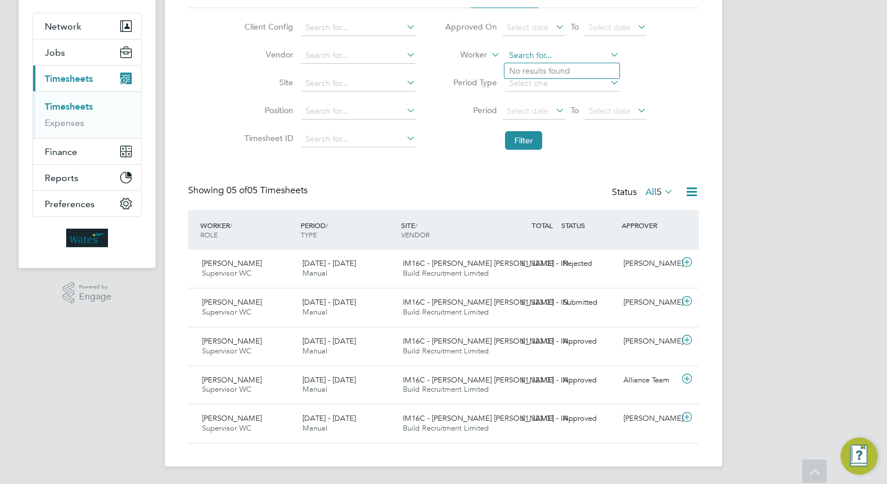
click at [566, 50] on input at bounding box center [562, 56] width 114 height 16
click at [541, 73] on b "Rix" at bounding box center [571, 71] width 67 height 10
type input "[PERSON_NAME]"
click at [531, 143] on button "Filter" at bounding box center [523, 140] width 37 height 19
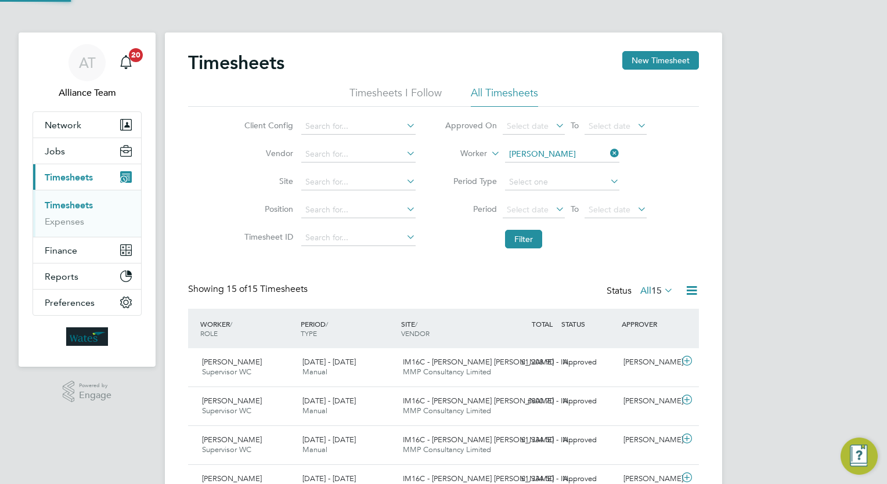
scroll to position [5, 6]
click at [566, 150] on input at bounding box center [562, 154] width 114 height 16
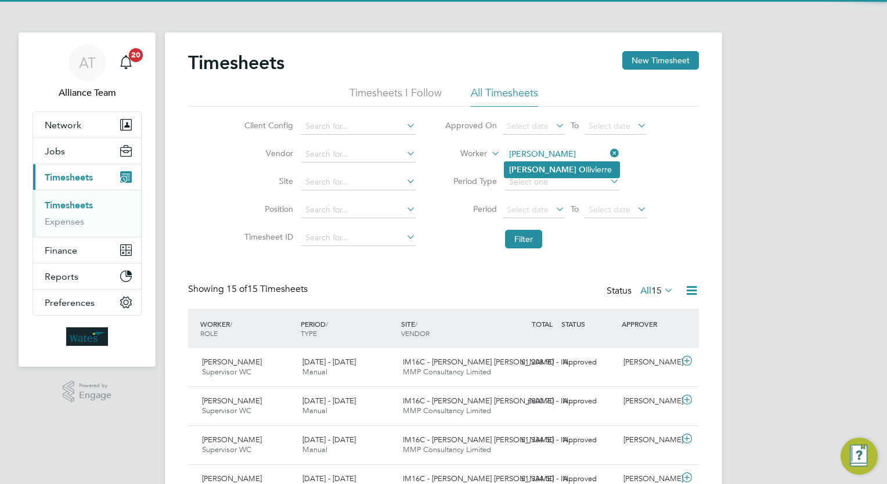
click at [567, 164] on li "Dean O llivierre" at bounding box center [561, 170] width 115 height 16
type input "Dean Ollivierre"
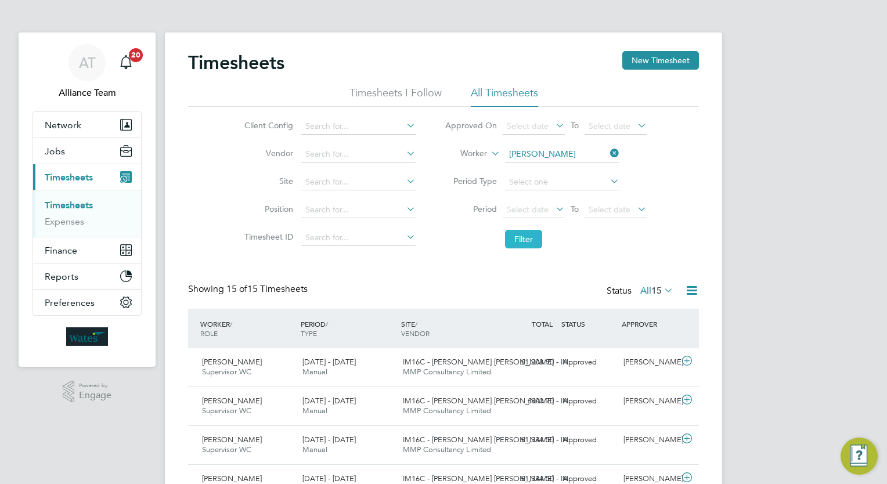
click at [520, 244] on button "Filter" at bounding box center [523, 239] width 37 height 19
click at [586, 375] on div "Dean Ollivierre Supervisor WC 28 Sep - 4 Oct 2024 28 Sep - 4 Oct 2024 Manual IM…" at bounding box center [443, 367] width 511 height 38
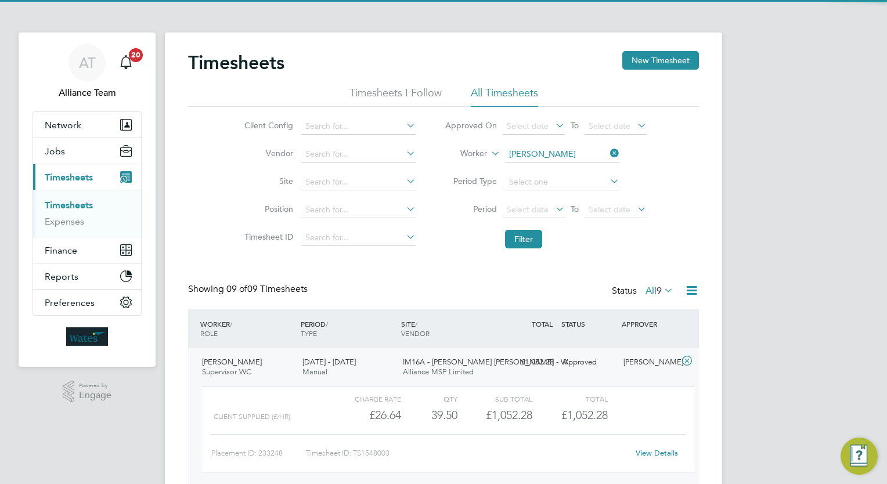
click at [586, 375] on div "Dean Ollivierre Supervisor WC 28 Sep - 4 Oct 2024 28 Sep - 4 Oct 2024 Manual IM…" at bounding box center [443, 420] width 511 height 145
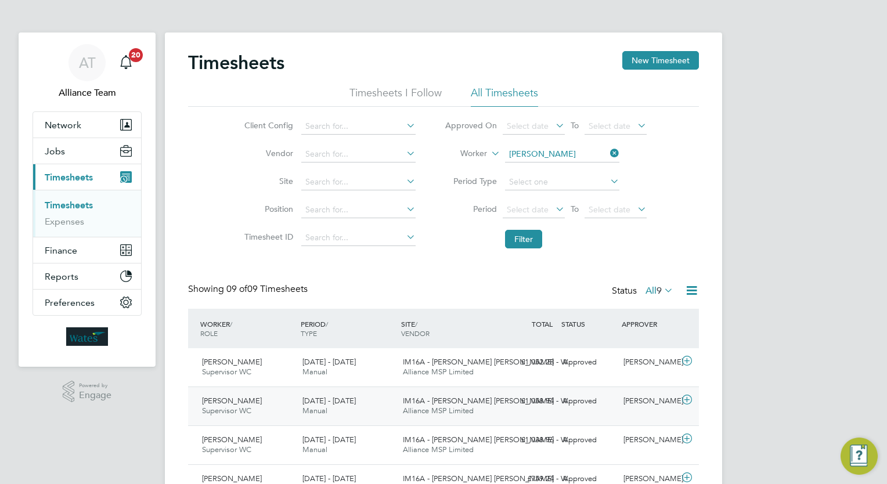
click at [577, 400] on div "Approved" at bounding box center [588, 401] width 60 height 19
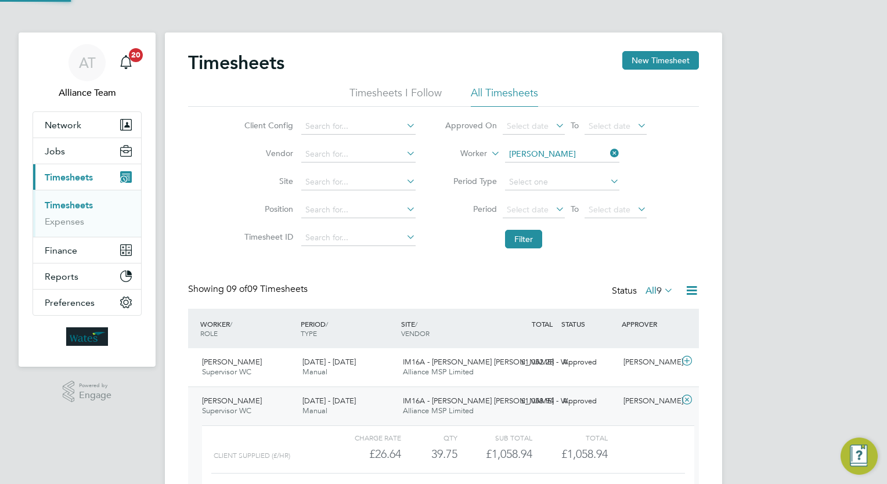
click at [577, 400] on div "Approved" at bounding box center [588, 401] width 60 height 19
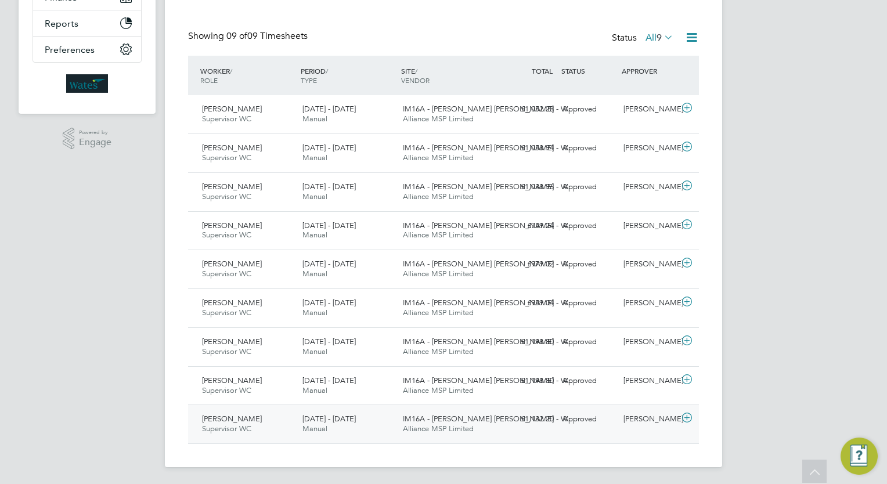
click at [601, 419] on div "Approved" at bounding box center [588, 419] width 60 height 19
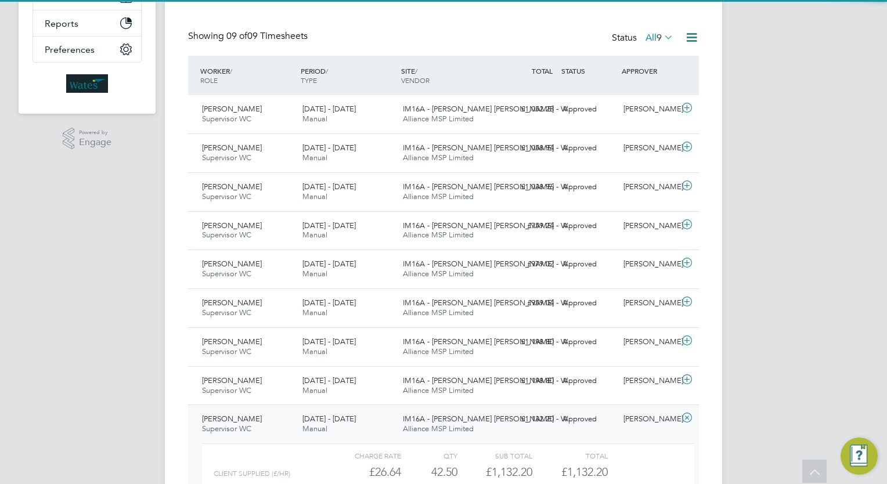
click at [601, 419] on div "Approved" at bounding box center [588, 419] width 60 height 19
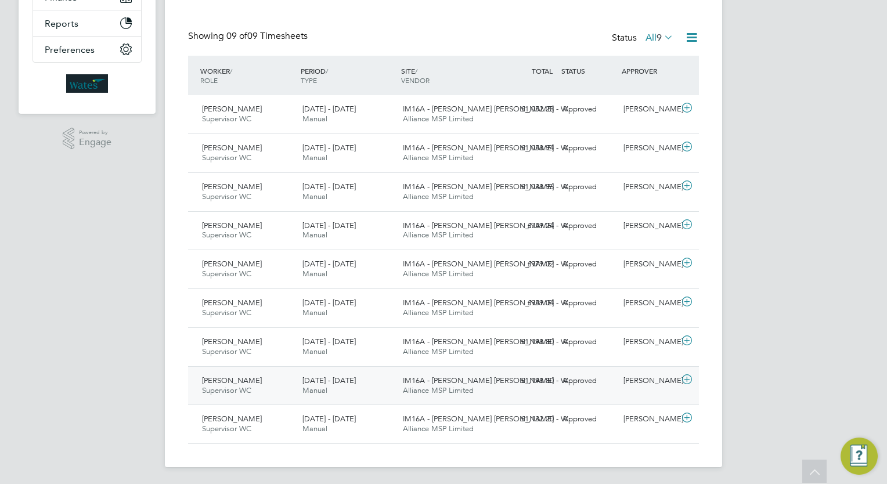
click at [590, 384] on div "Approved" at bounding box center [588, 380] width 60 height 19
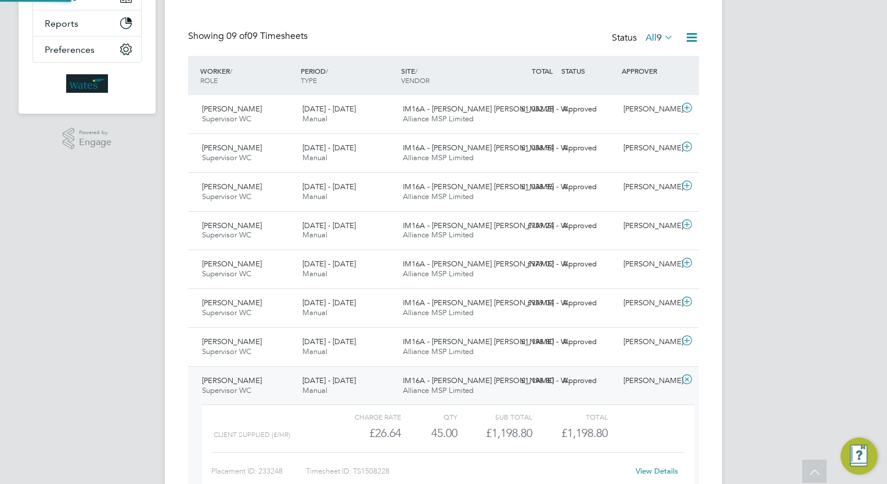
click at [590, 384] on div "Approved" at bounding box center [588, 380] width 60 height 19
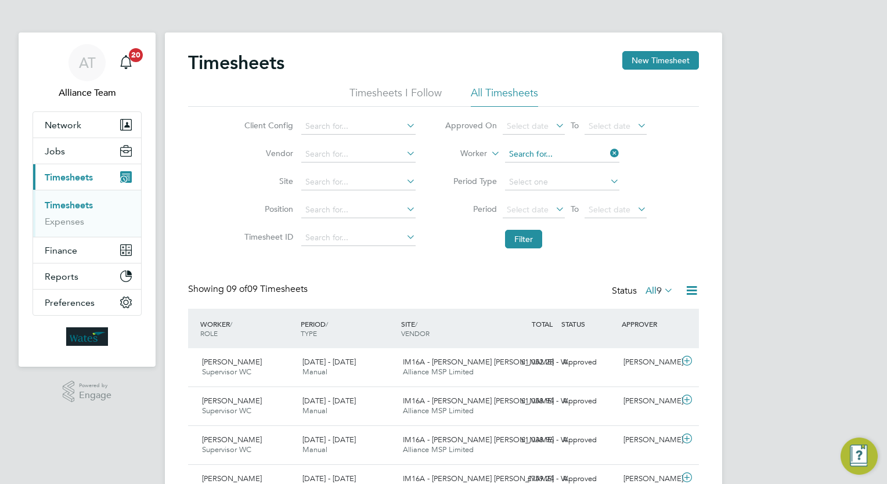
click at [574, 159] on input at bounding box center [562, 154] width 114 height 16
type input "m"
click at [562, 169] on li "Sam uel Da vis" at bounding box center [561, 170] width 115 height 16
type input "Samuel Davis"
click at [526, 234] on button "Filter" at bounding box center [523, 239] width 37 height 19
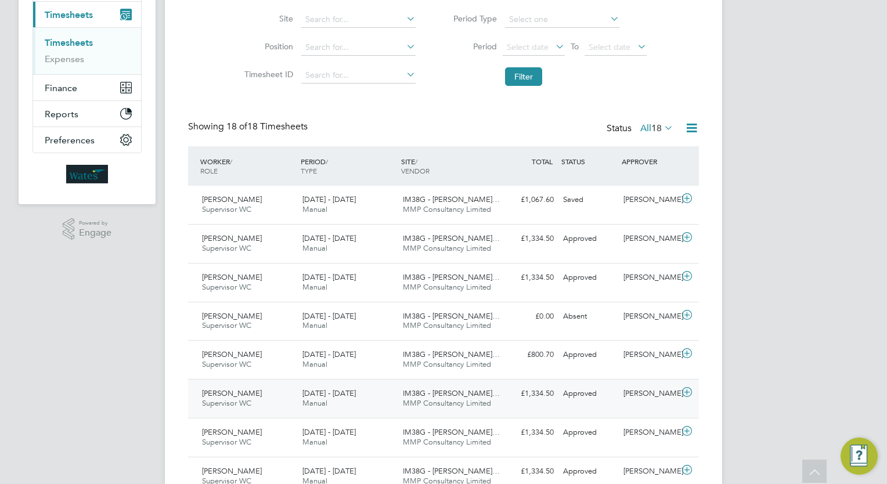
click at [544, 399] on div "£1,334.50 Approved" at bounding box center [528, 393] width 60 height 19
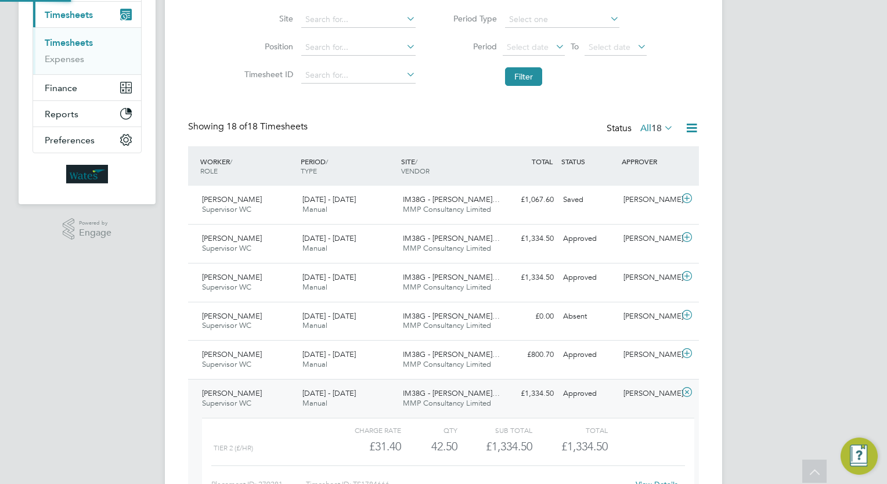
click at [544, 399] on div "£1,334.50 Approved" at bounding box center [528, 393] width 60 height 19
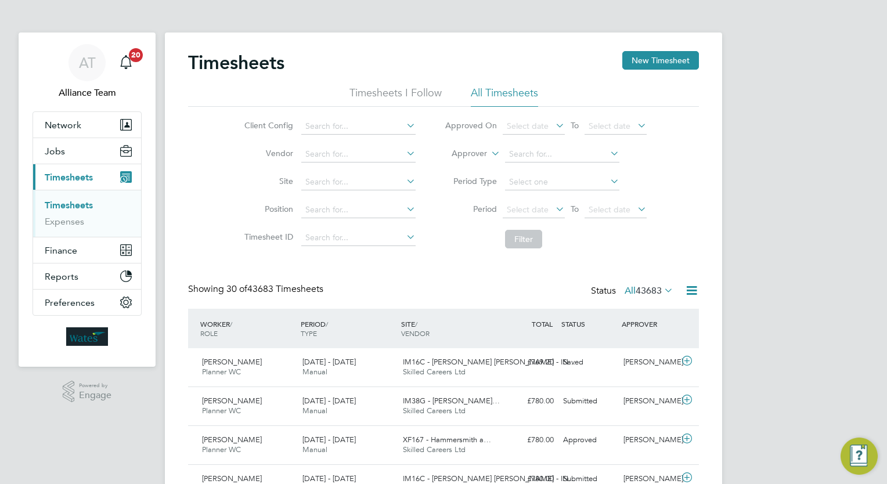
click at [469, 162] on li "Worker" at bounding box center [458, 167] width 57 height 15
click at [538, 153] on input at bounding box center [562, 154] width 114 height 16
type input "s"
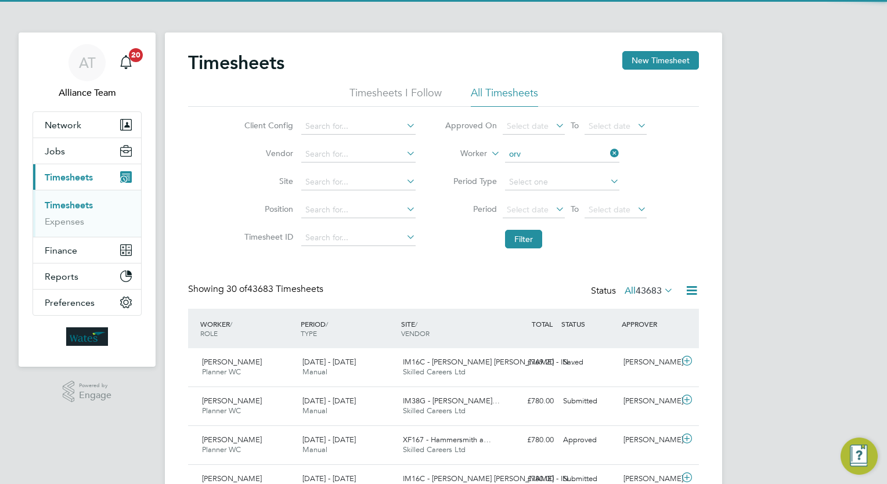
click at [554, 168] on li "[PERSON_NAME] [PERSON_NAME]" at bounding box center [561, 170] width 115 height 16
type input "[PERSON_NAME]"
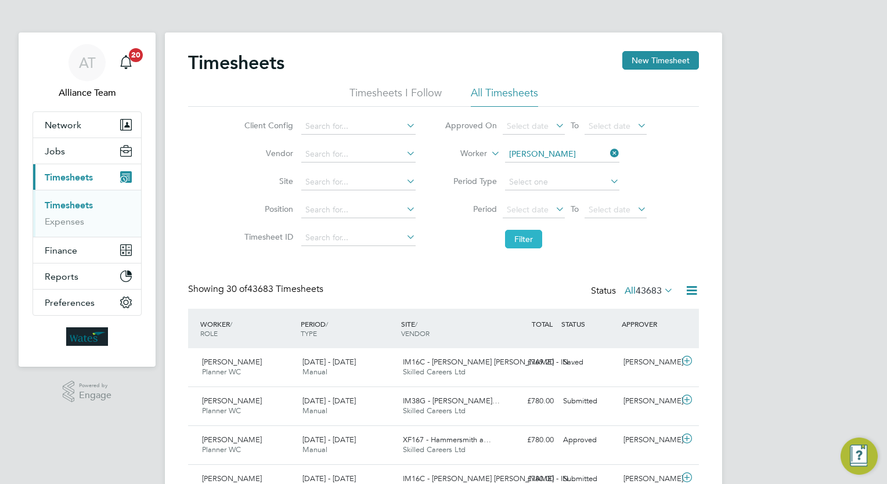
click at [531, 234] on button "Filter" at bounding box center [523, 239] width 37 height 19
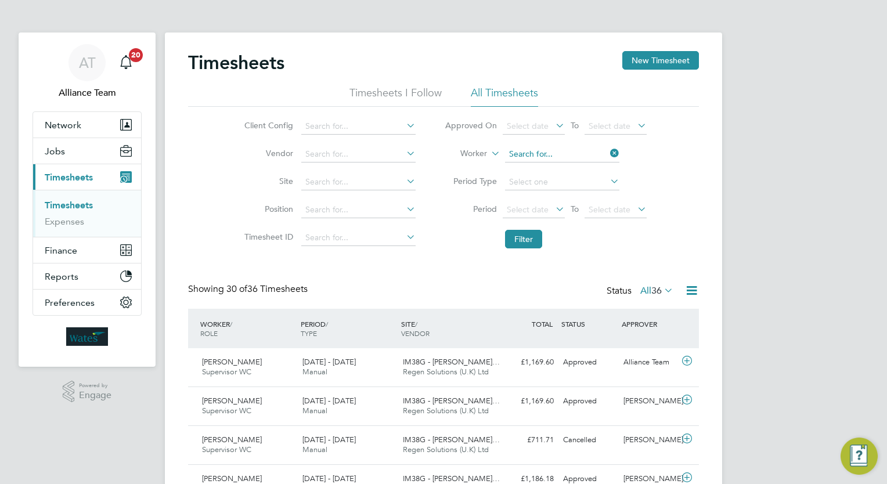
click at [559, 158] on input at bounding box center [562, 154] width 114 height 16
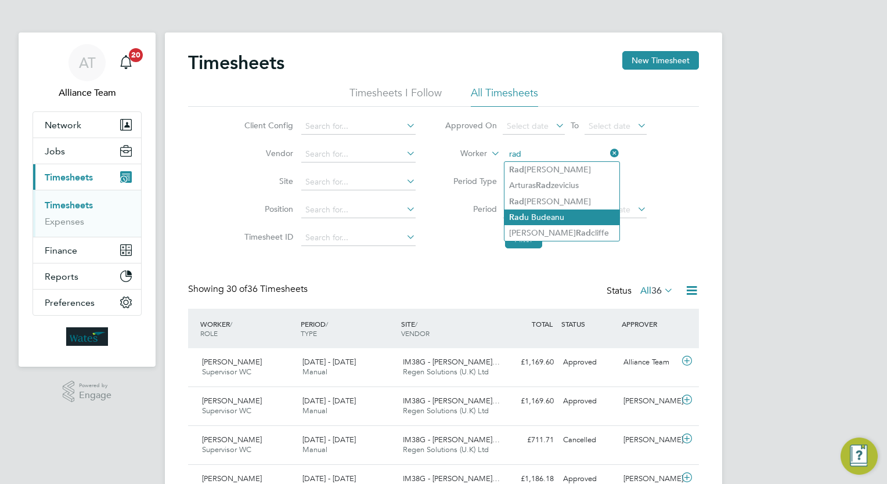
click at [564, 215] on li "Rad u Budeanu" at bounding box center [561, 217] width 115 height 16
type input "[PERSON_NAME]"
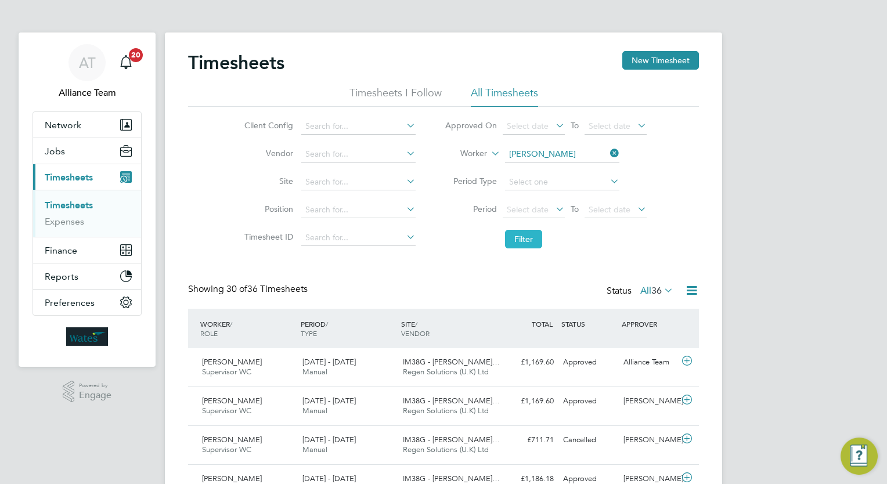
click at [531, 235] on button "Filter" at bounding box center [523, 239] width 37 height 19
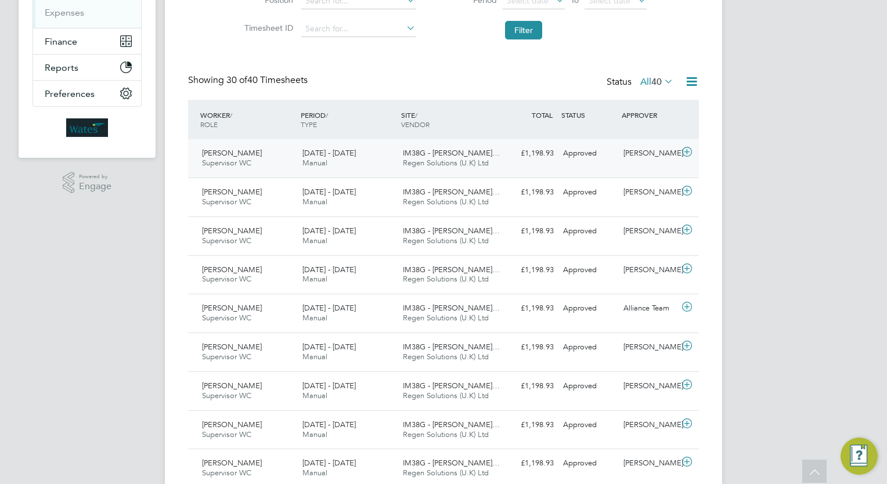
click at [591, 172] on div "[PERSON_NAME] Supervisor WC [DATE] - [DATE] [DATE] - [DATE] Manual IM38G - [PER…" at bounding box center [443, 158] width 511 height 38
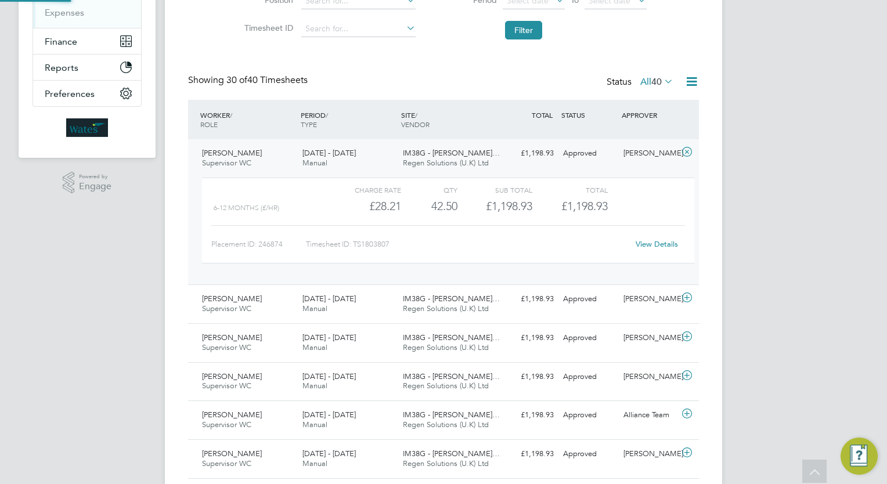
click at [591, 173] on div "Charge rate QTY Sub Total Total 6-12 Months (£/HR) £28.21 42.5 42.50 43 £1,198.…" at bounding box center [447, 226] width 501 height 107
click at [584, 161] on div "Approved" at bounding box center [588, 153] width 60 height 19
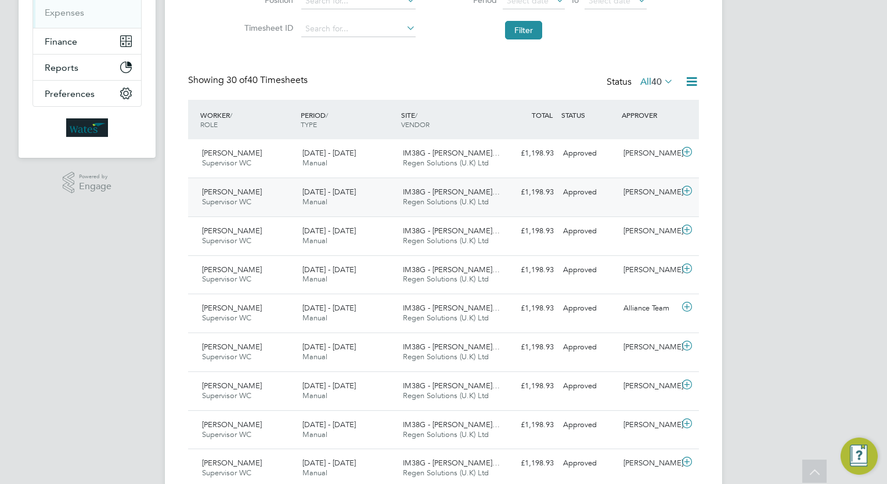
click at [572, 195] on div "Approved" at bounding box center [588, 192] width 60 height 19
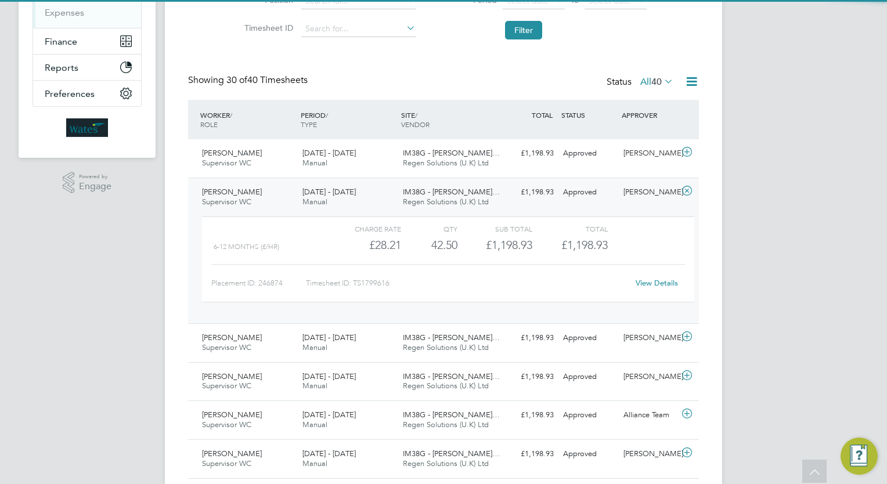
click at [572, 195] on div "Approved" at bounding box center [588, 192] width 60 height 19
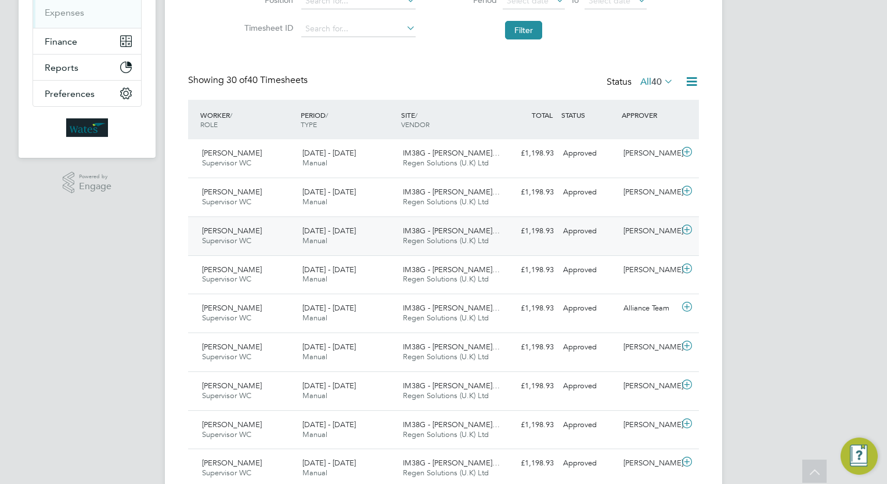
click at [569, 219] on div "[PERSON_NAME] Supervisor WC [DATE] - [DATE] [DATE] - [DATE] Manual IM38G - [PER…" at bounding box center [443, 235] width 511 height 39
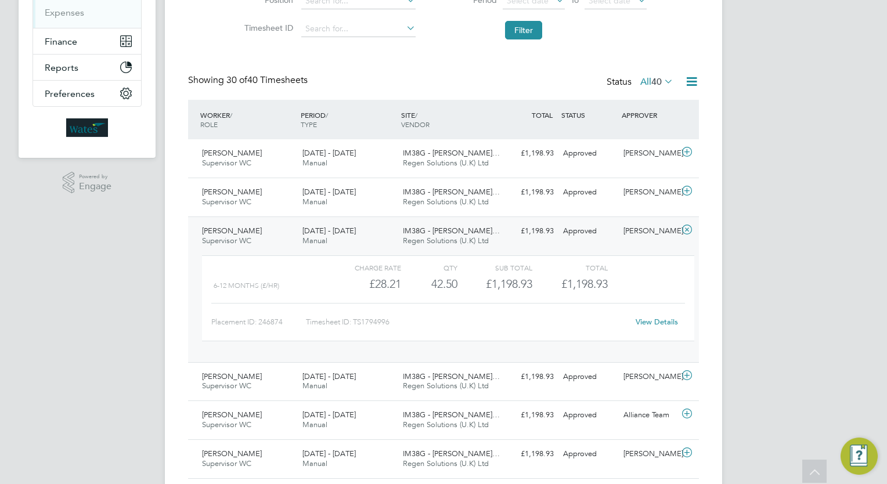
click at [569, 219] on div "[PERSON_NAME] Supervisor WC [DATE] - [DATE] [DATE] - [DATE] Manual IM38G - [PER…" at bounding box center [443, 289] width 511 height 146
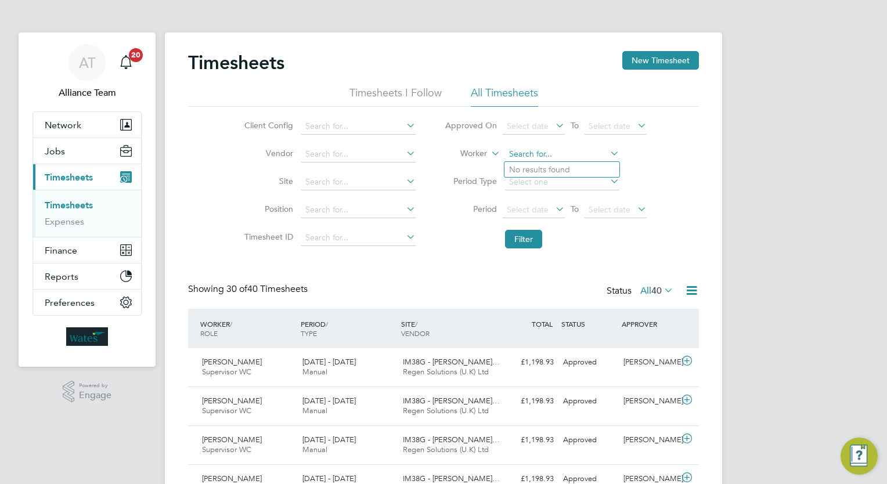
click at [569, 160] on input at bounding box center [562, 154] width 114 height 16
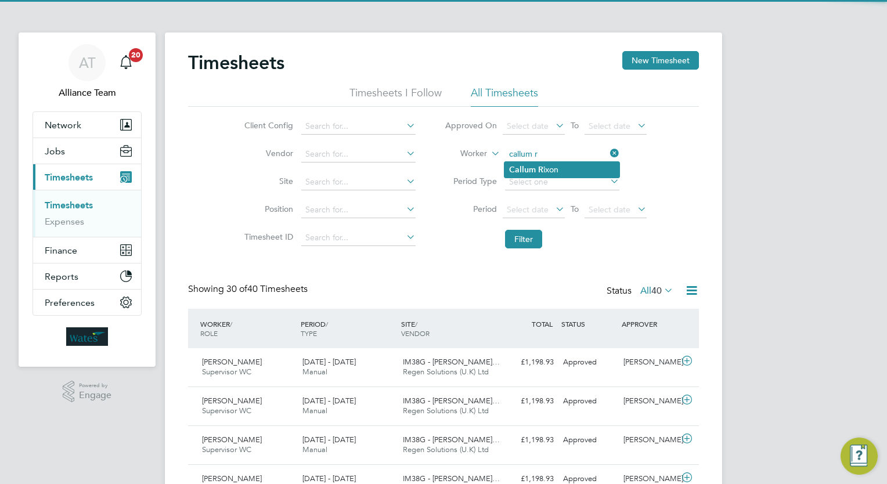
click at [565, 173] on li "Callum R ixon" at bounding box center [561, 170] width 115 height 16
type input "[PERSON_NAME]"
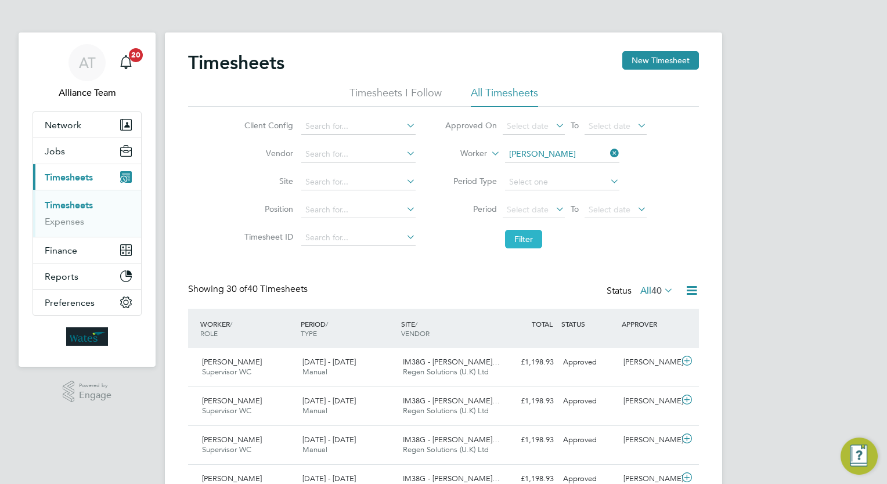
click at [531, 233] on button "Filter" at bounding box center [523, 239] width 37 height 19
click at [611, 366] on div "Approved" at bounding box center [588, 362] width 60 height 19
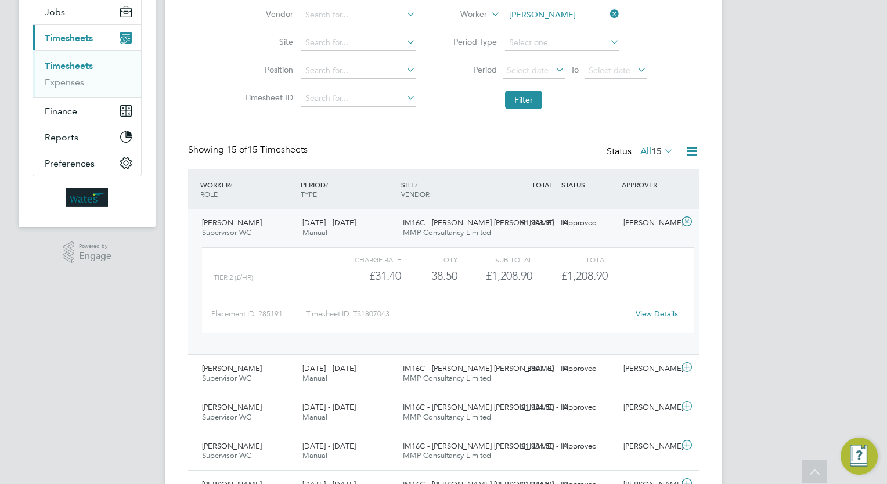
click at [664, 313] on link "View Details" at bounding box center [656, 314] width 42 height 10
click at [829, 301] on div "AT Alliance Team Notifications 20 Applications: Network Team Members Businesses…" at bounding box center [443, 400] width 887 height 1078
